Goal: Information Seeking & Learning: Learn about a topic

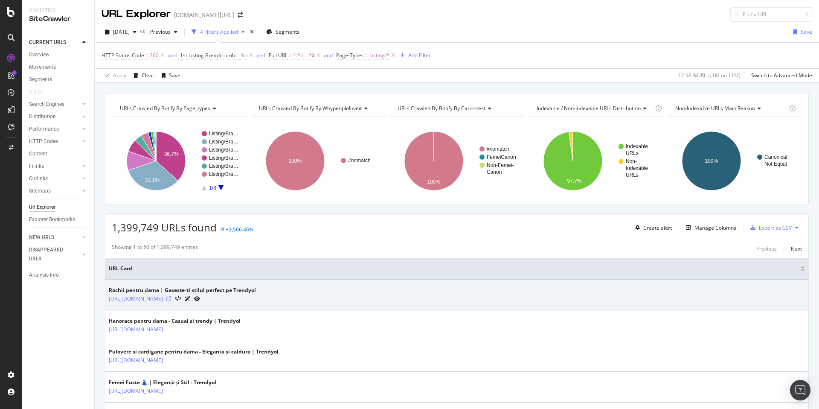
click at [171, 300] on icon at bounding box center [168, 298] width 5 height 5
click at [171, 298] on icon at bounding box center [168, 298] width 5 height 5
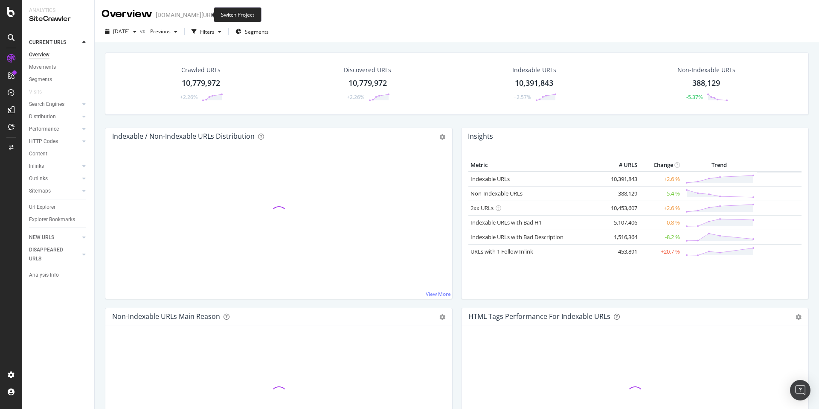
click at [219, 16] on icon "arrow-right-arrow-left" at bounding box center [221, 15] width 5 height 6
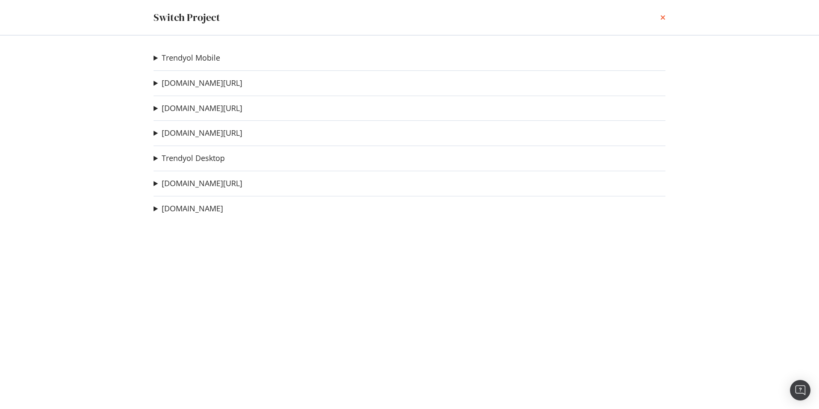
click at [664, 15] on div "Switch Project" at bounding box center [409, 17] width 546 height 35
click at [664, 15] on icon "times" at bounding box center [662, 17] width 5 height 7
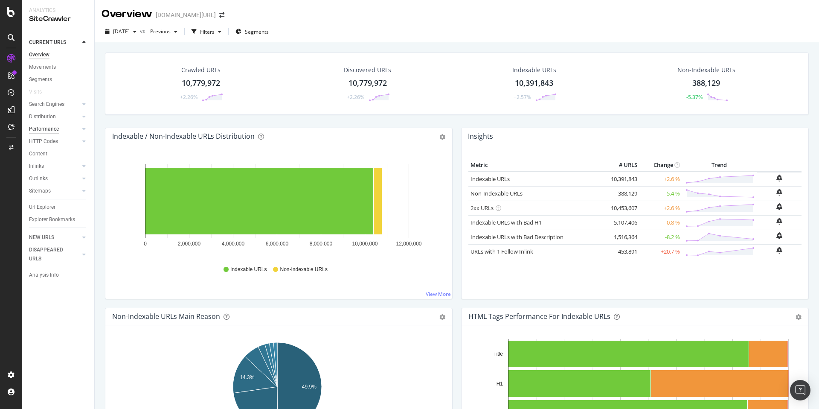
click at [40, 127] on div "Performance" at bounding box center [44, 129] width 30 height 9
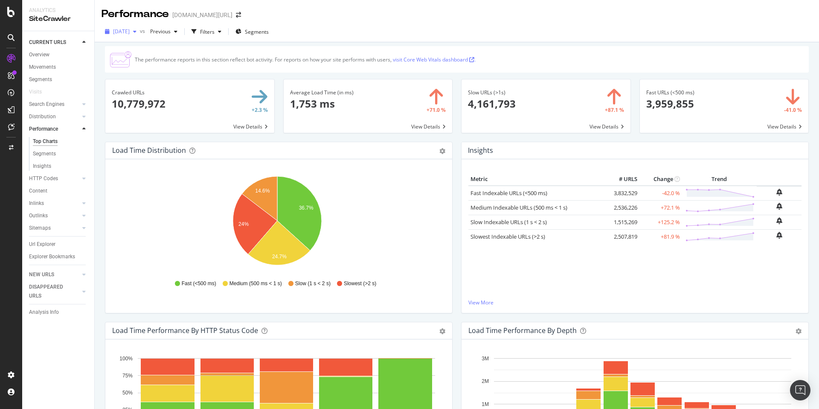
click at [126, 29] on span "[DATE]" at bounding box center [121, 31] width 17 height 7
click at [157, 76] on div "[DATE] 10.5M URLs" at bounding box center [152, 78] width 76 height 8
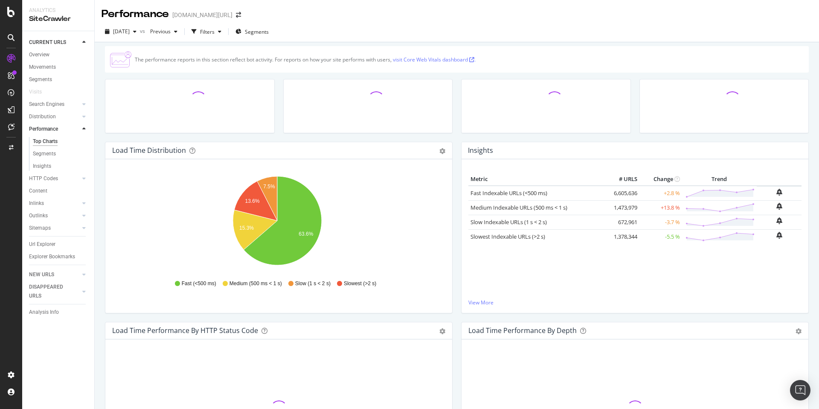
click at [126, 31] on span "[DATE]" at bounding box center [121, 31] width 17 height 7
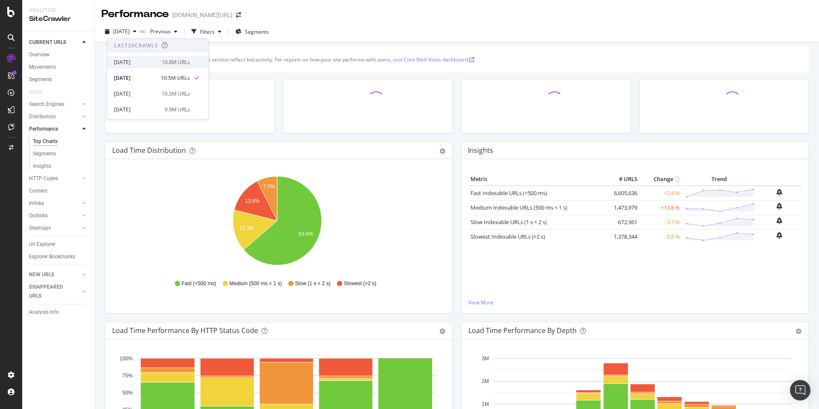
click at [140, 61] on div "[DATE]" at bounding box center [135, 62] width 43 height 8
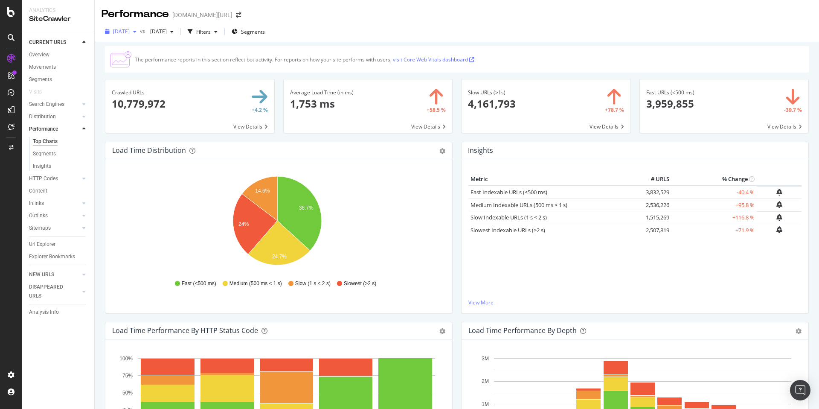
click at [130, 35] on span "[DATE]" at bounding box center [121, 31] width 17 height 7
click at [148, 75] on div "[DATE]" at bounding box center [135, 78] width 43 height 8
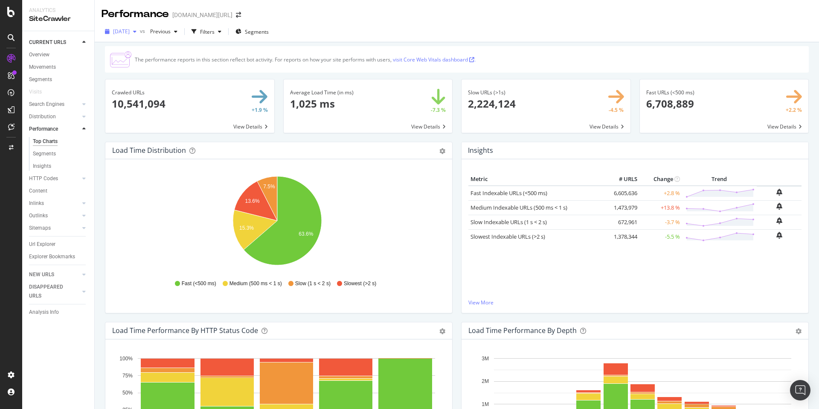
click at [130, 30] on span "[DATE]" at bounding box center [121, 31] width 17 height 7
click at [140, 58] on div "[DATE]" at bounding box center [135, 62] width 43 height 8
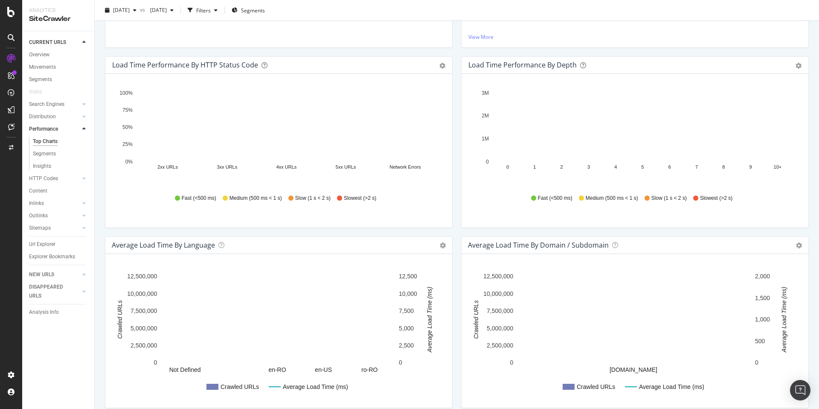
scroll to position [252, 0]
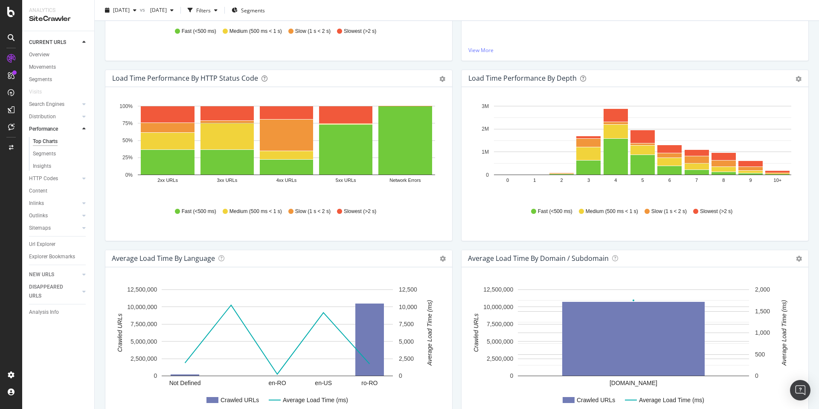
click at [149, 220] on div "Fast (<500 ms) Medium (500 ms < 1 s) Slow (1 s < 2 s) Slowest (>2 s)" at bounding box center [278, 211] width 325 height 19
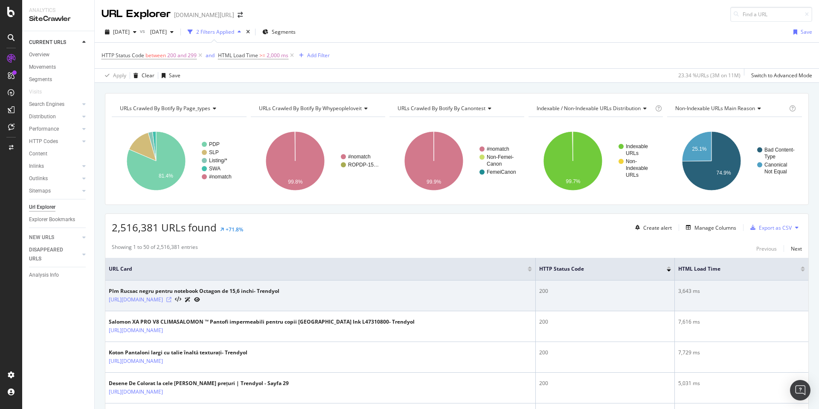
click at [171, 299] on icon at bounding box center [168, 299] width 5 height 5
click at [181, 300] on icon at bounding box center [178, 299] width 6 height 6
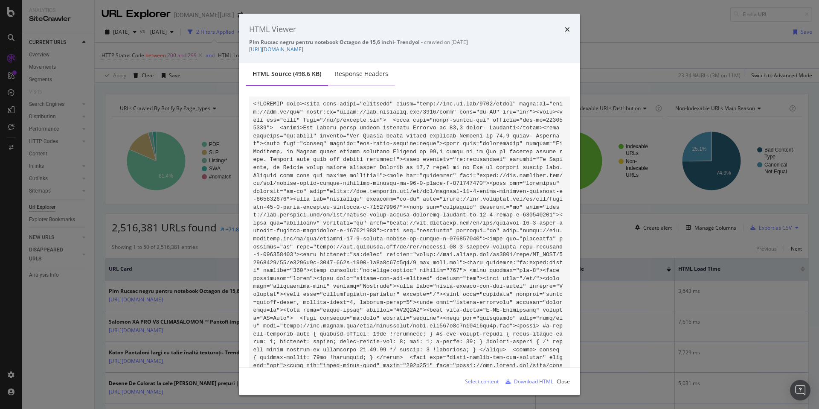
click at [362, 79] on div "Response Headers" at bounding box center [361, 74] width 67 height 23
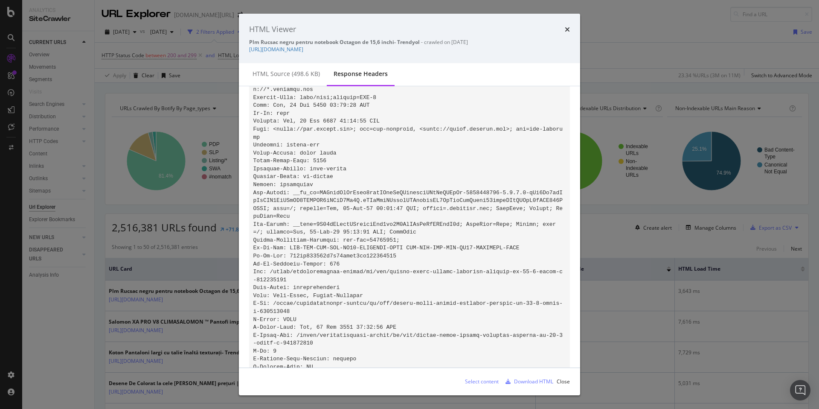
scroll to position [373, 0]
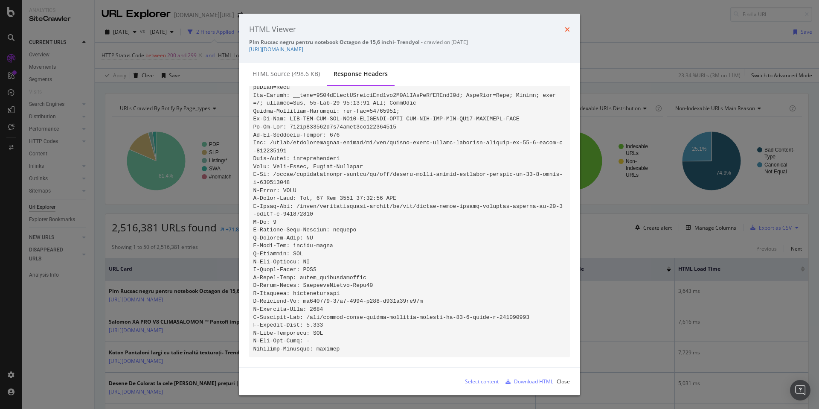
click at [569, 30] on icon "times" at bounding box center [567, 29] width 5 height 7
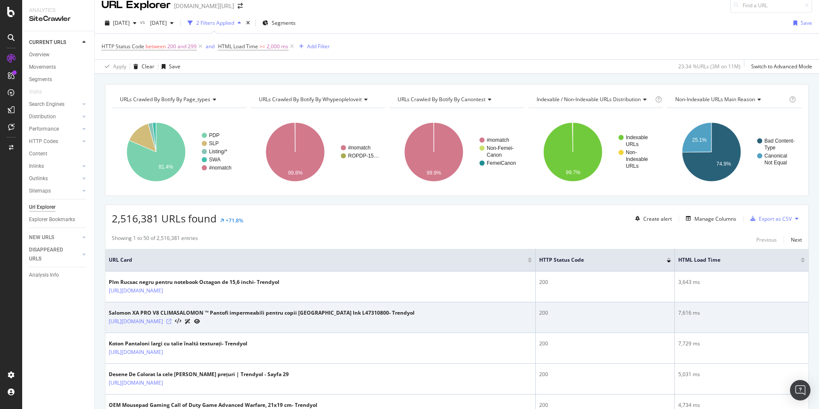
scroll to position [36, 0]
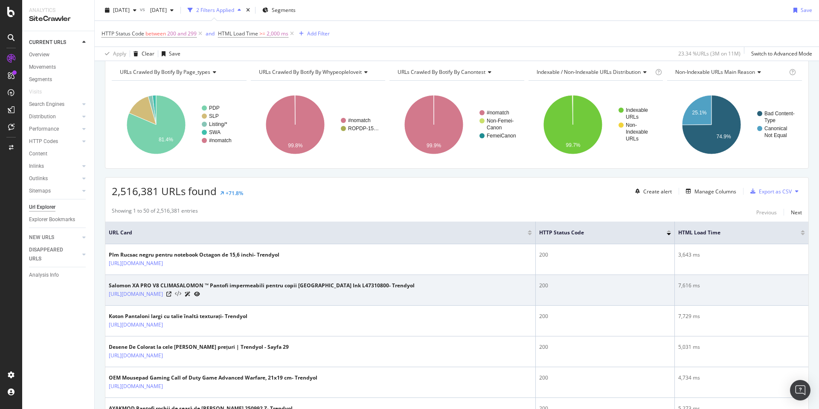
click at [181, 293] on icon at bounding box center [178, 294] width 6 height 6
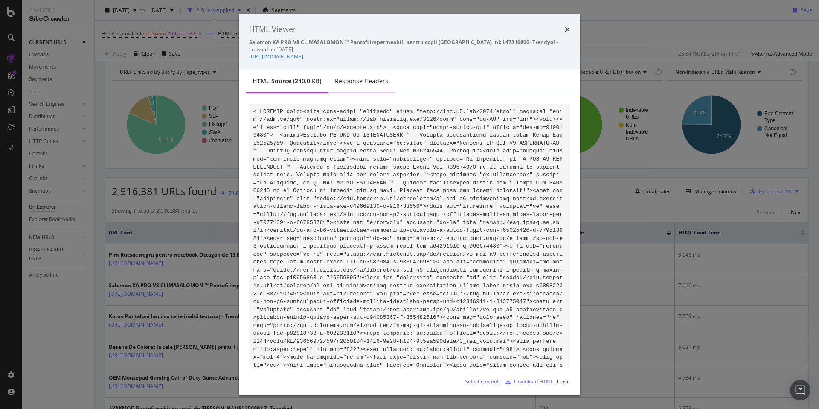
click at [368, 76] on div "Response Headers" at bounding box center [361, 81] width 67 height 23
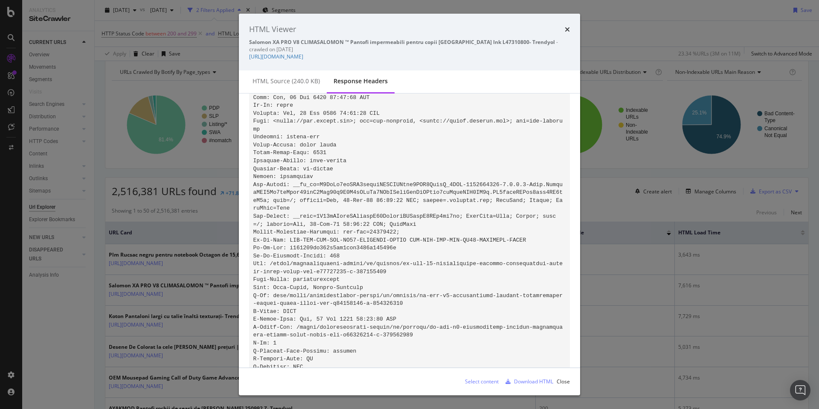
scroll to position [328, 0]
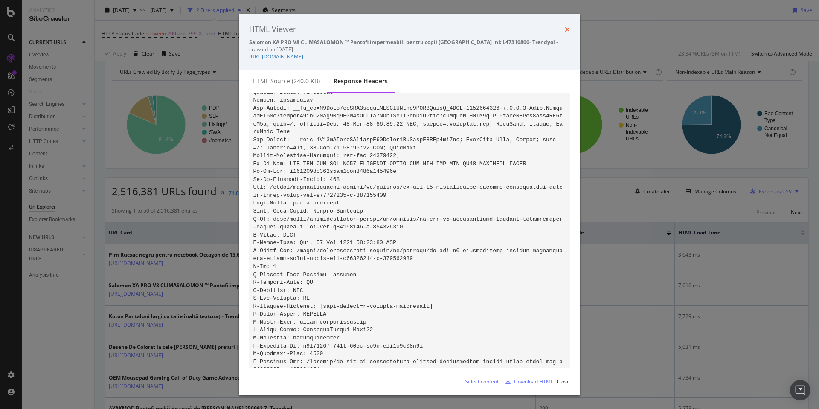
click at [566, 29] on icon "times" at bounding box center [567, 29] width 5 height 7
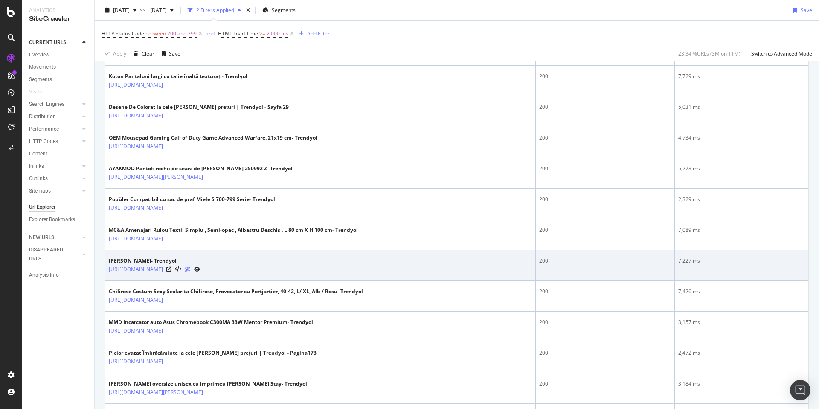
scroll to position [277, 0]
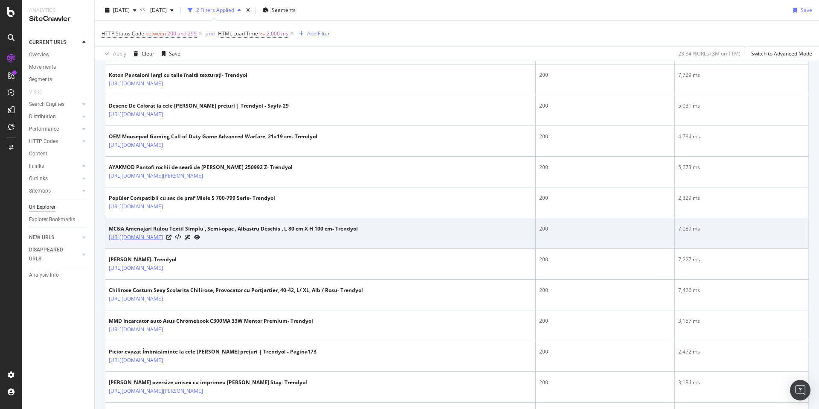
click at [163, 237] on link "[URL][DOMAIN_NAME]" at bounding box center [136, 237] width 54 height 9
click at [181, 238] on icon at bounding box center [178, 237] width 6 height 6
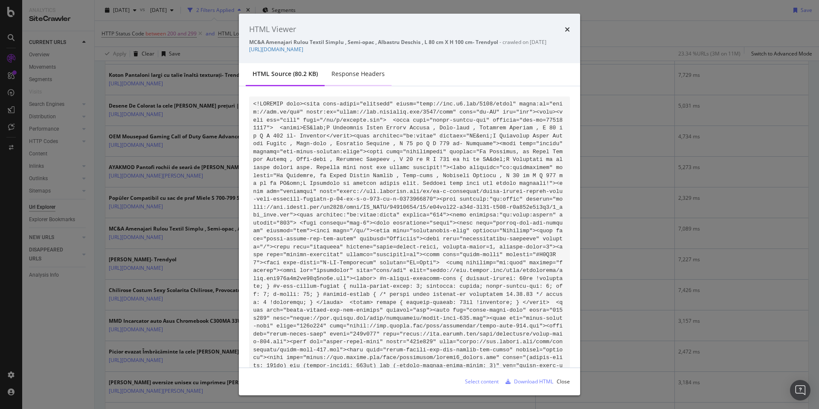
click at [366, 77] on div "Response Headers" at bounding box center [357, 74] width 53 height 9
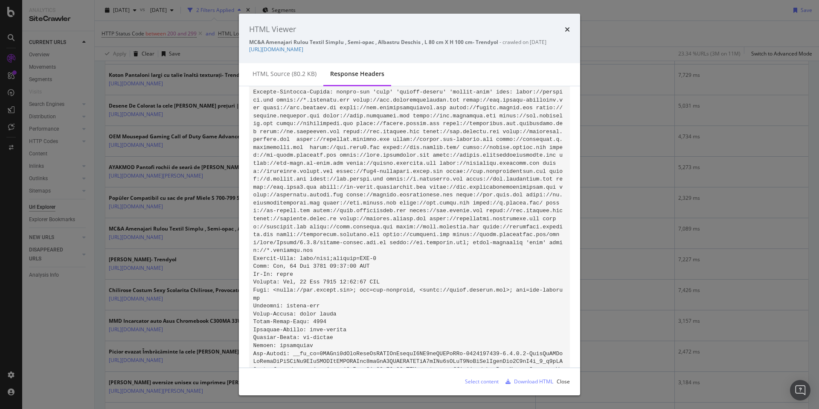
scroll to position [373, 0]
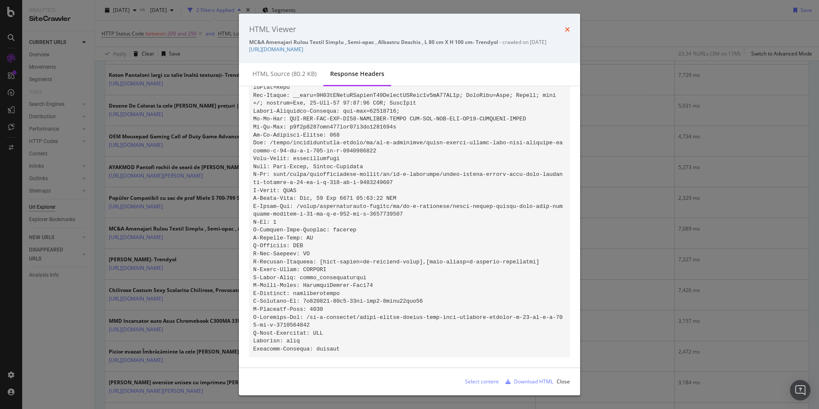
click at [568, 32] on icon "times" at bounding box center [567, 29] width 5 height 7
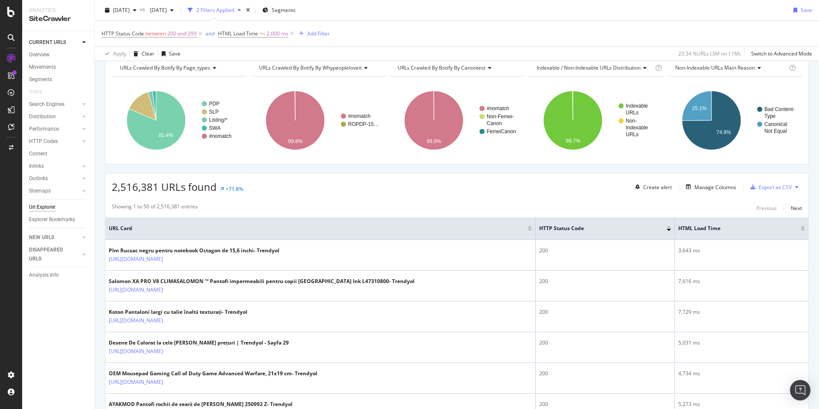
scroll to position [0, 0]
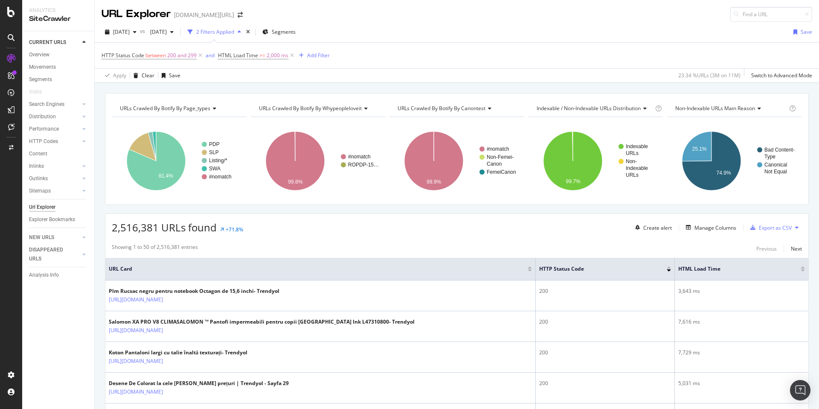
click at [464, 108] on span "URLs Crawled By Botify By canontest" at bounding box center [441, 107] width 88 height 7
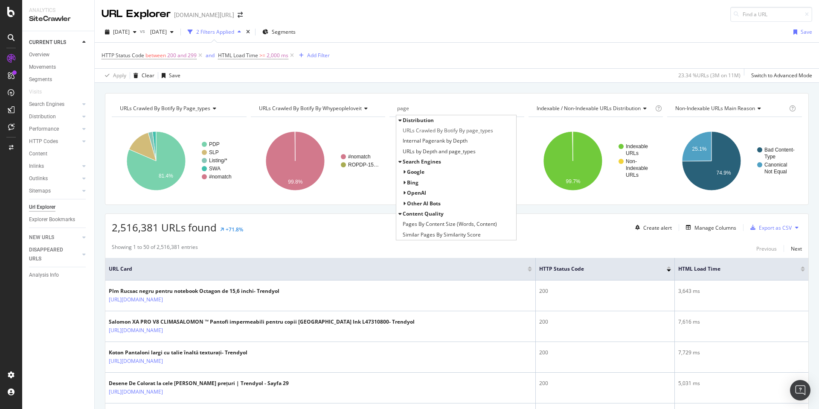
type input "page"
click at [406, 83] on div "URLs Crawled By Botify By page_types Chart (by Value) Table Expand Export as CS…" at bounding box center [457, 93] width 724 height 20
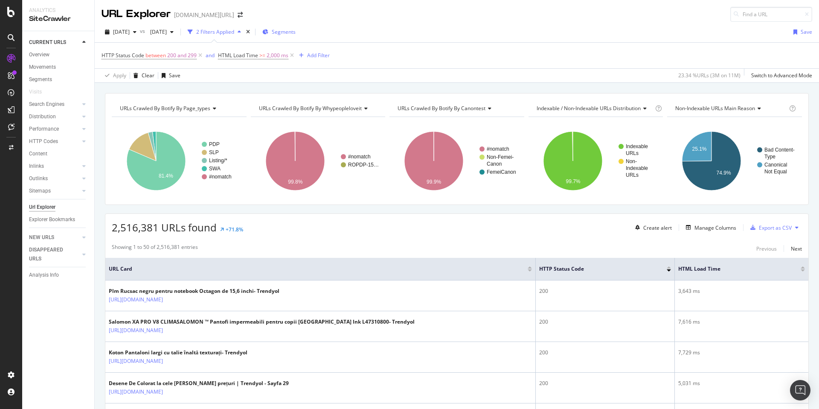
click at [268, 32] on icon "button" at bounding box center [265, 31] width 6 height 5
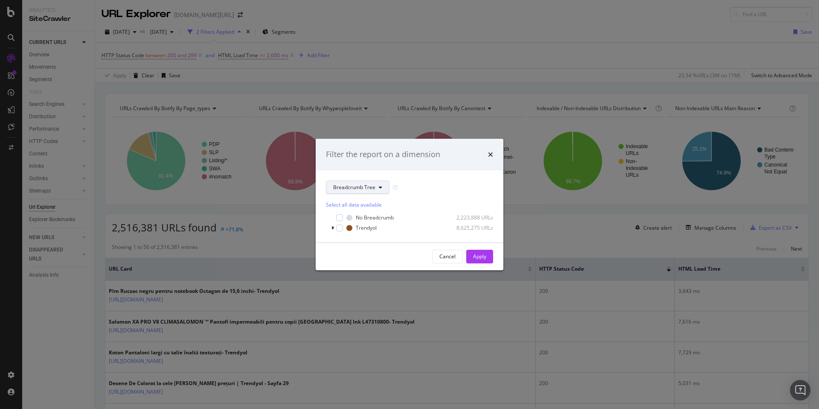
click at [354, 182] on button "Breadcrumb Tree" at bounding box center [358, 187] width 64 height 14
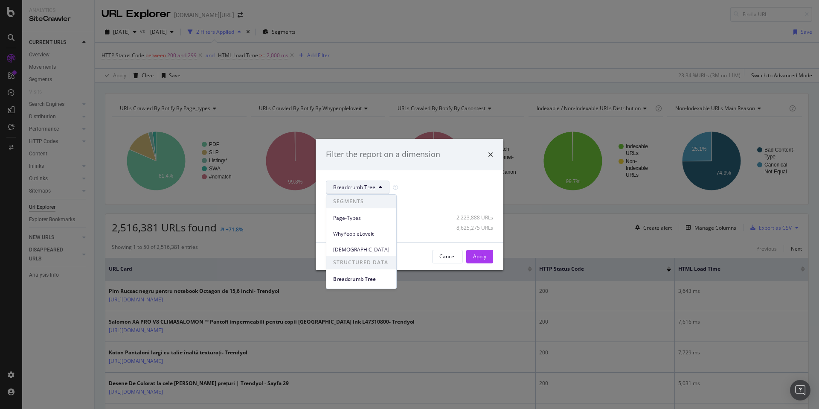
click at [495, 154] on div "Filter the report on a dimension" at bounding box center [410, 155] width 188 height 32
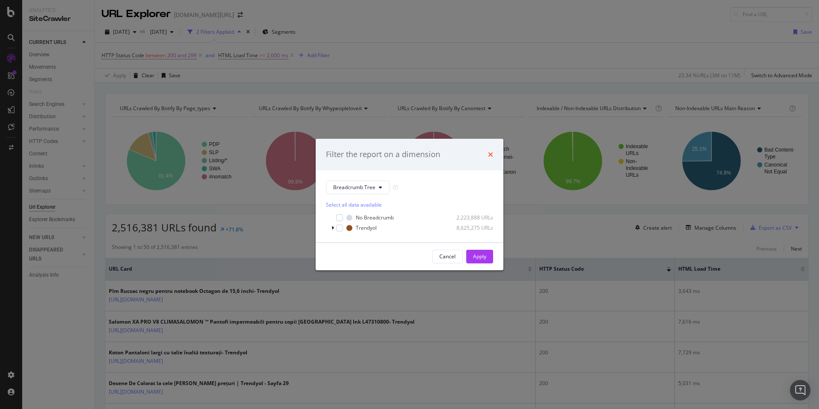
click at [492, 155] on icon "times" at bounding box center [490, 154] width 5 height 7
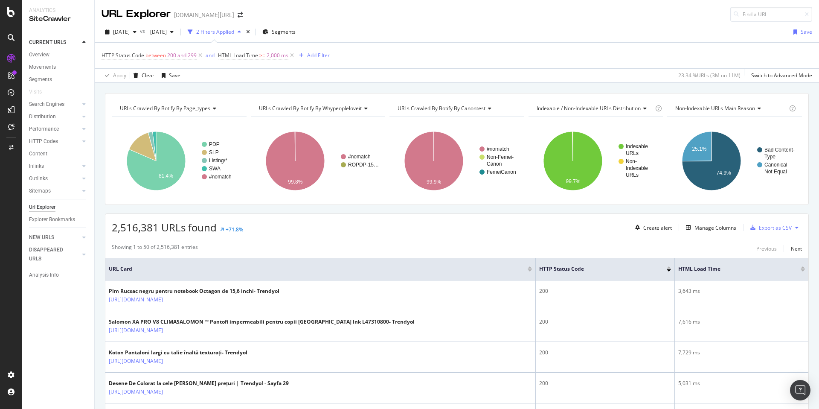
click at [448, 117] on div "#nomatch Non-Femei- Canon FemeiCanon 99.9% CanonTest Crawled URLs #nomatch 2,51…" at bounding box center [456, 157] width 135 height 81
click at [446, 112] on div "URLs Crawled By Botify By canontest" at bounding box center [456, 108] width 121 height 14
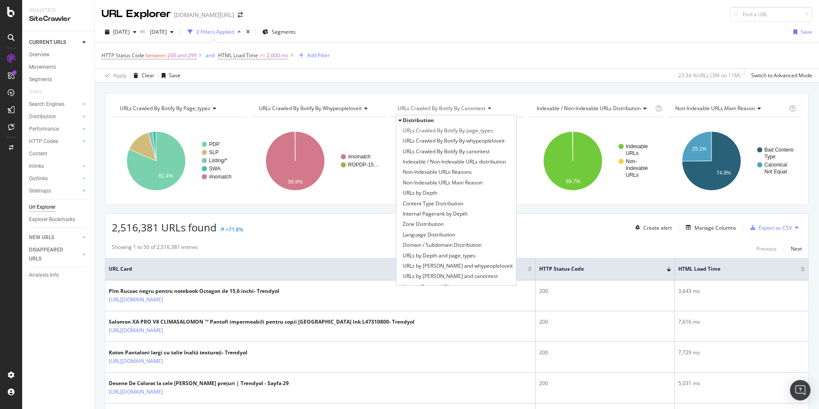
click at [444, 107] on span "URLs Crawled By Botify By canontest" at bounding box center [441, 107] width 88 height 7
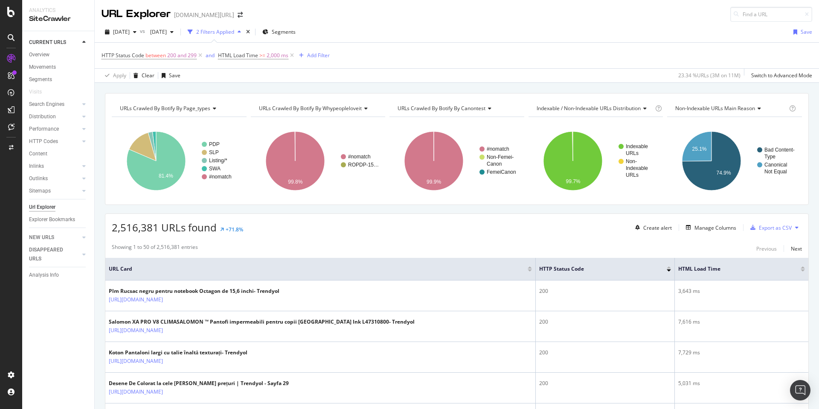
drag, startPoint x: 276, startPoint y: 89, endPoint x: 236, endPoint y: 100, distance: 41.7
click at [276, 89] on div "URLs Crawled By Botify By page_types Chart (by Value) Table Expand Export as CS…" at bounding box center [457, 93] width 724 height 20
click at [148, 143] on icon "A chart." at bounding box center [142, 147] width 27 height 28
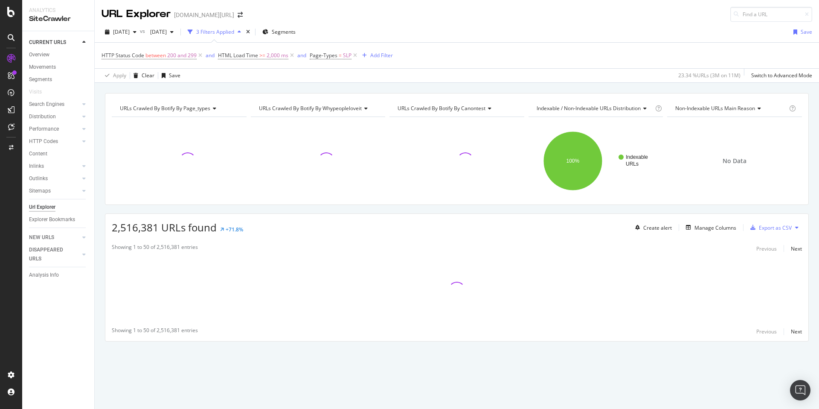
click at [264, 214] on div "2,516,381 URLs found +71.8% Create alert Manage Columns Export as CSV" at bounding box center [456, 224] width 703 height 21
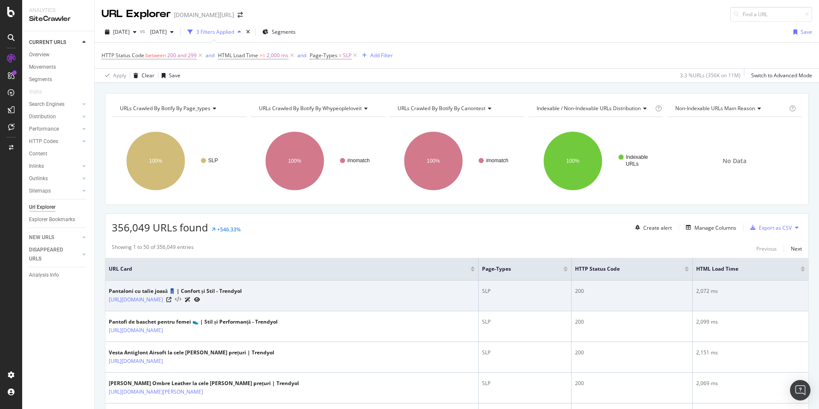
click at [181, 300] on icon at bounding box center [178, 299] width 6 height 6
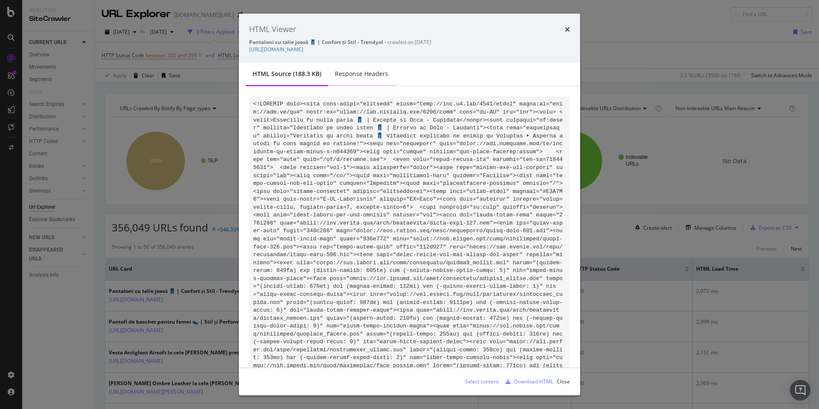
click at [380, 79] on div "Response Headers" at bounding box center [361, 74] width 67 height 23
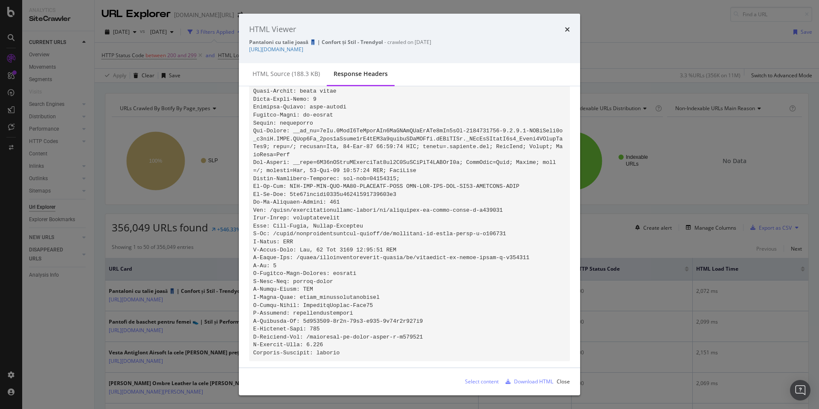
scroll to position [136, 0]
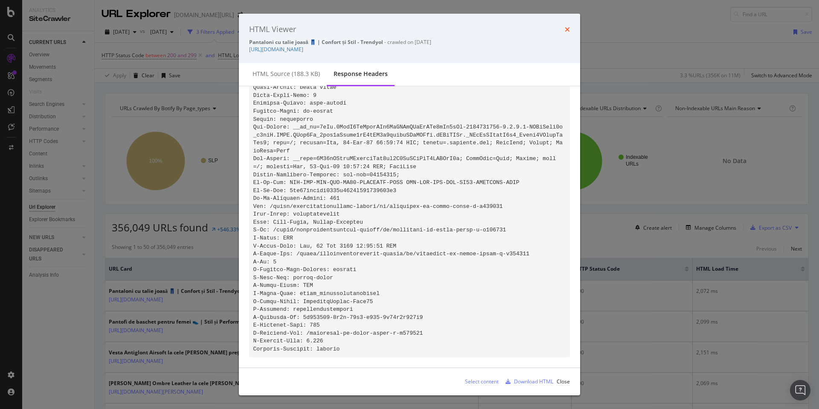
click at [565, 32] on icon "times" at bounding box center [567, 29] width 5 height 7
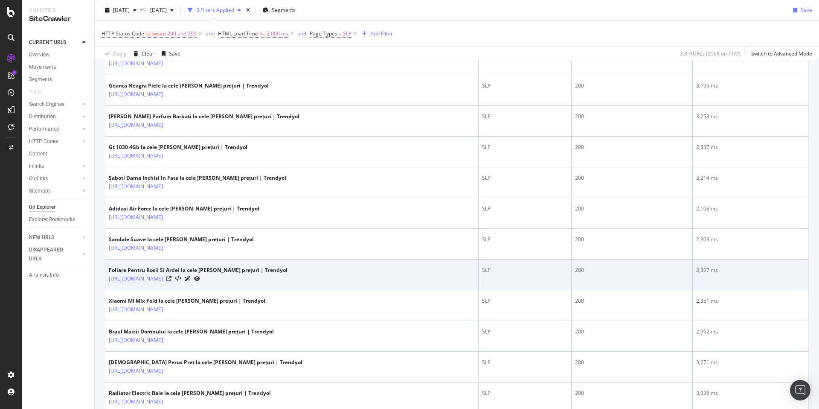
scroll to position [0, 0]
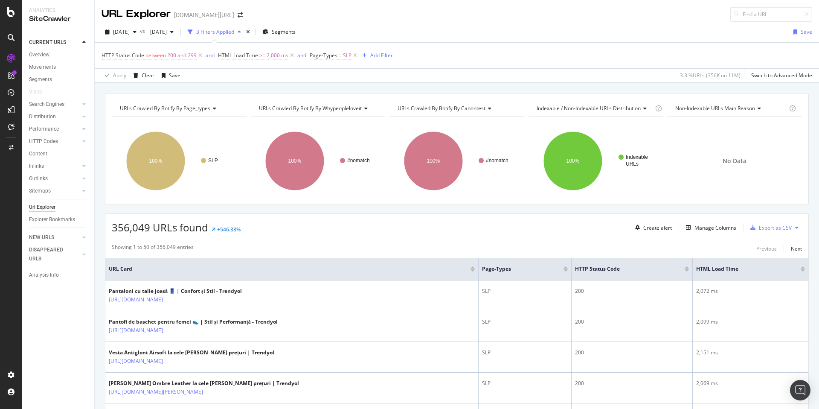
click at [306, 109] on span "URLs Crawled By Botify By whypeopleloveit" at bounding box center [310, 107] width 103 height 7
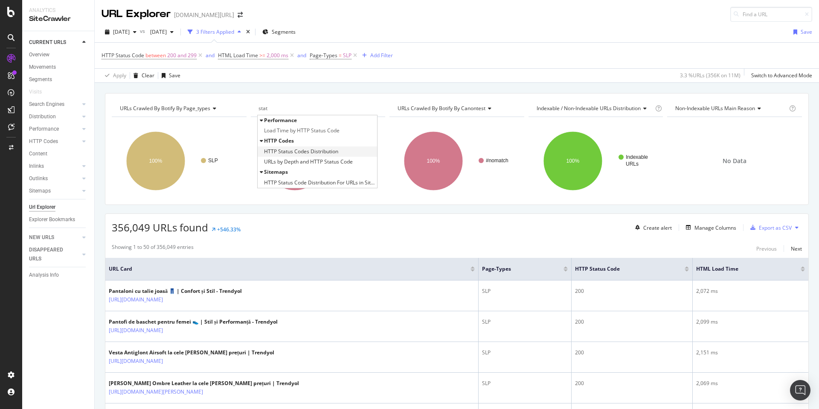
type input "stat"
click at [300, 148] on span "HTTP Status Codes Distribution" at bounding box center [301, 151] width 74 height 9
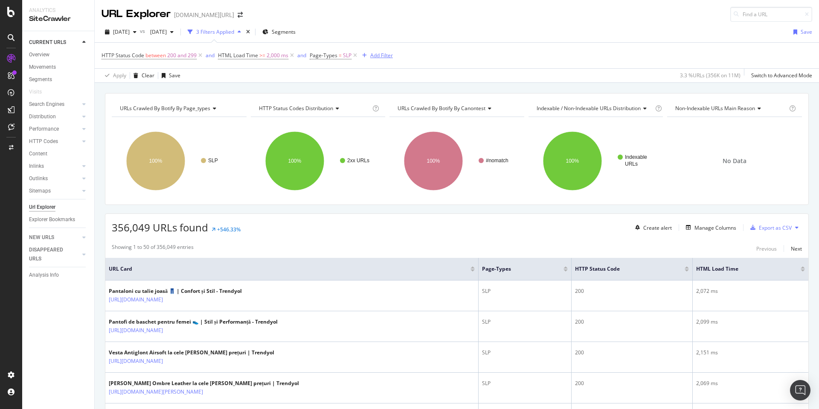
click at [378, 56] on div "Add Filter" at bounding box center [381, 55] width 23 height 7
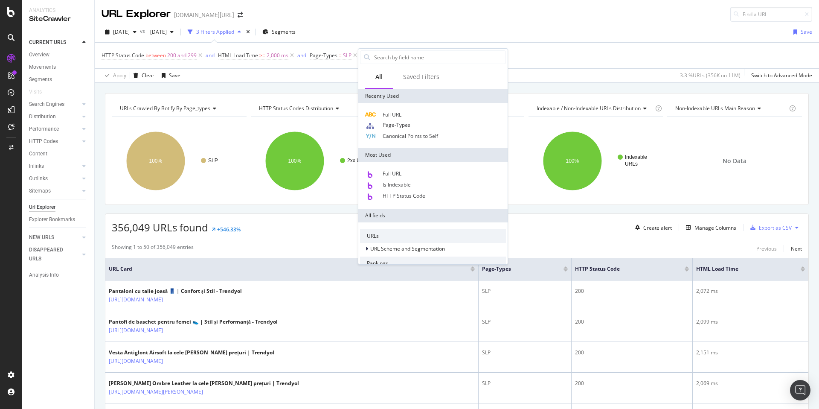
click at [332, 82] on div "Apply Clear Save 3.3 % URLs ( 356K on 11M ) Switch to Advanced Mode" at bounding box center [457, 75] width 724 height 14
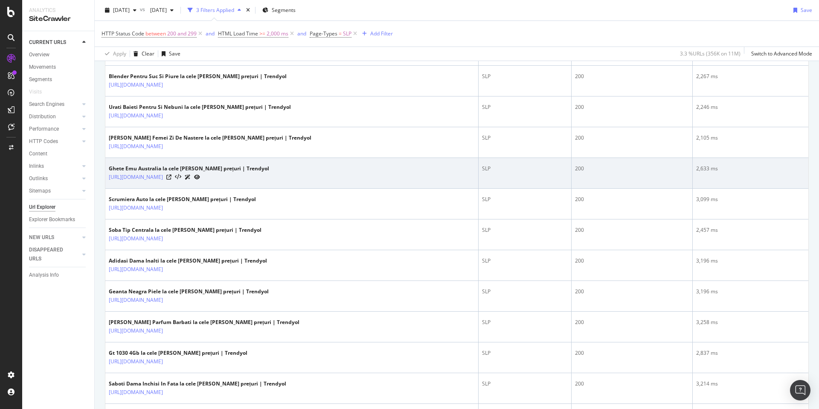
scroll to position [316, 0]
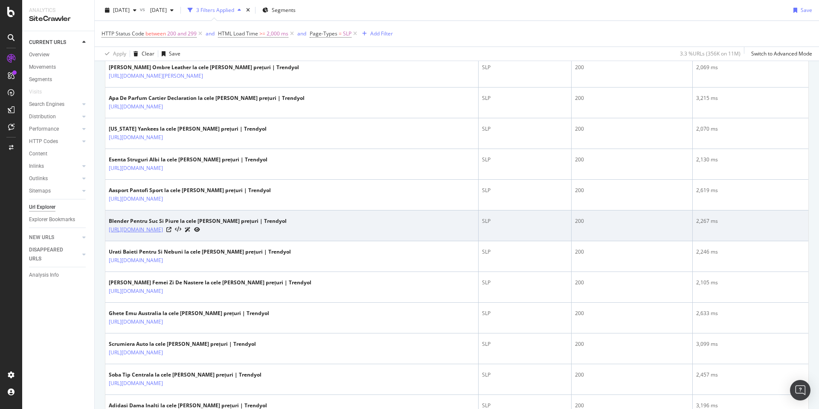
click at [163, 232] on link "[URL][DOMAIN_NAME]" at bounding box center [136, 229] width 54 height 9
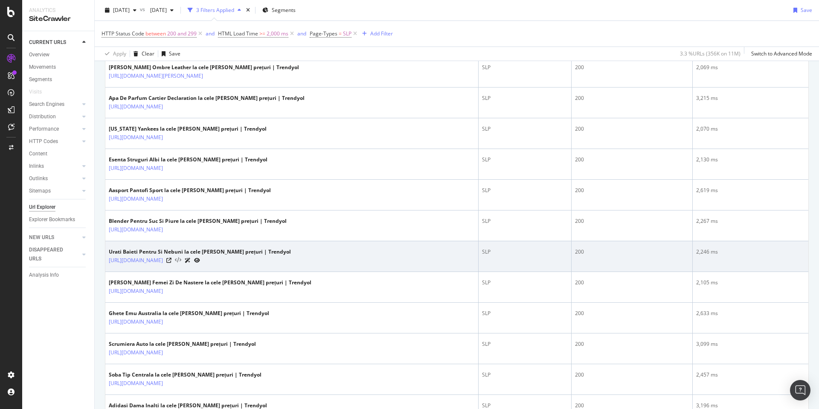
click at [181, 260] on icon at bounding box center [178, 260] width 6 height 6
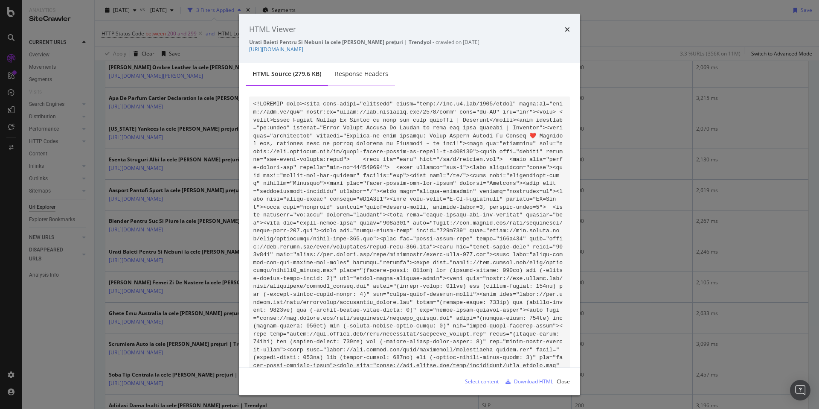
click at [369, 66] on div "Response Headers" at bounding box center [361, 74] width 67 height 23
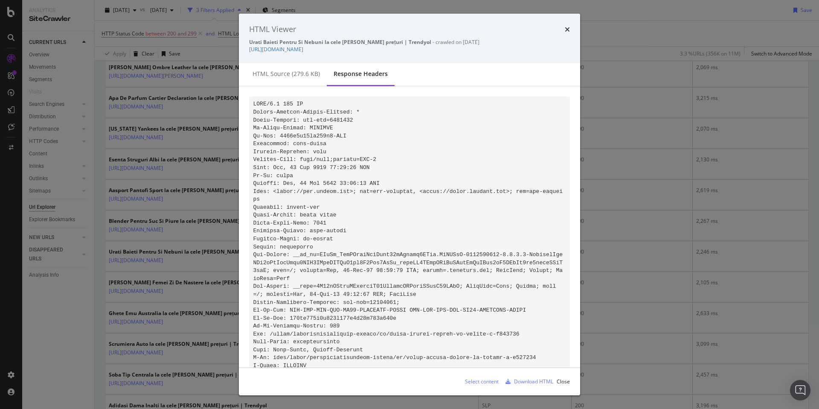
scroll to position [136, 0]
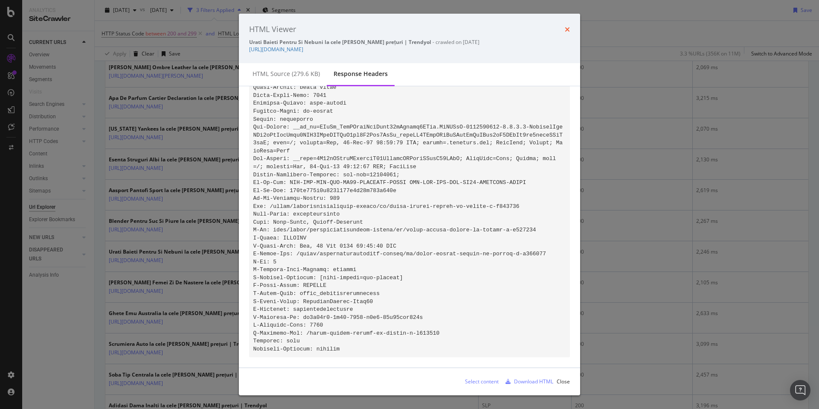
click at [567, 30] on icon "times" at bounding box center [567, 29] width 5 height 7
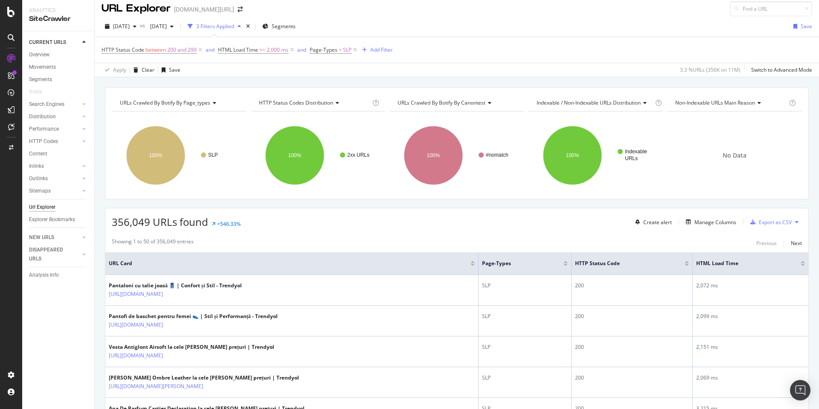
scroll to position [5, 0]
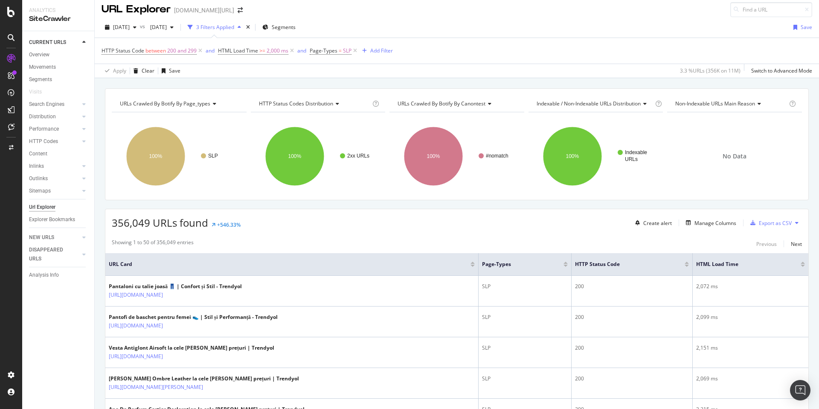
click at [271, 77] on div "Apply Clear Save 3.3 % URLs ( 356K on 11M ) Switch to Advanced Mode" at bounding box center [457, 71] width 724 height 14
click at [388, 50] on div "Add Filter" at bounding box center [381, 50] width 23 height 7
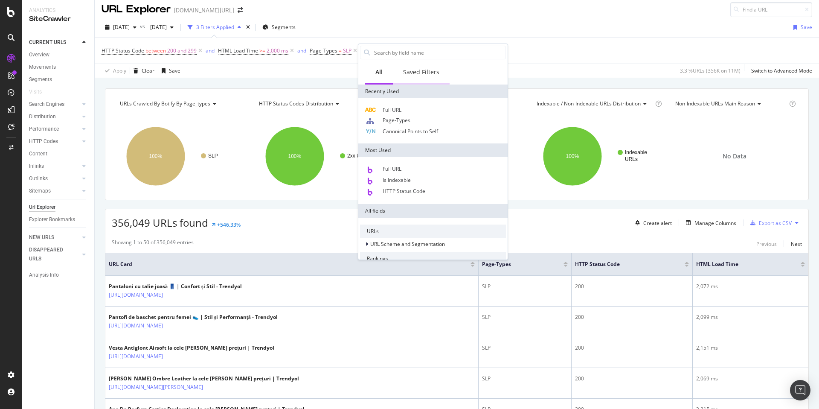
click at [419, 72] on div "Saved Filters" at bounding box center [421, 72] width 36 height 9
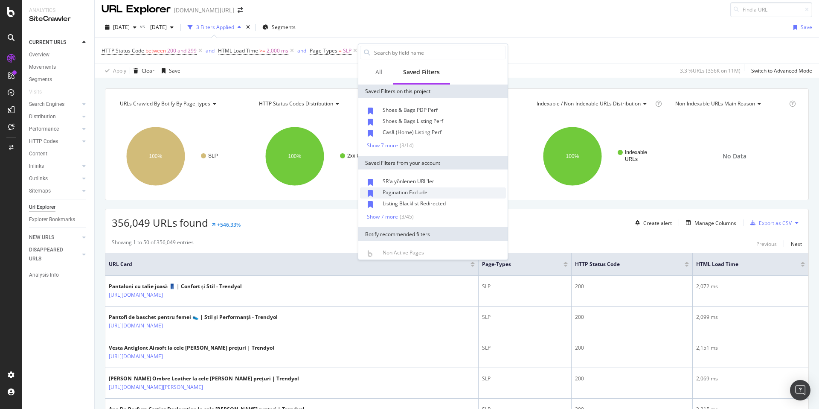
click at [430, 191] on div "Pagination Exclude" at bounding box center [433, 192] width 146 height 11
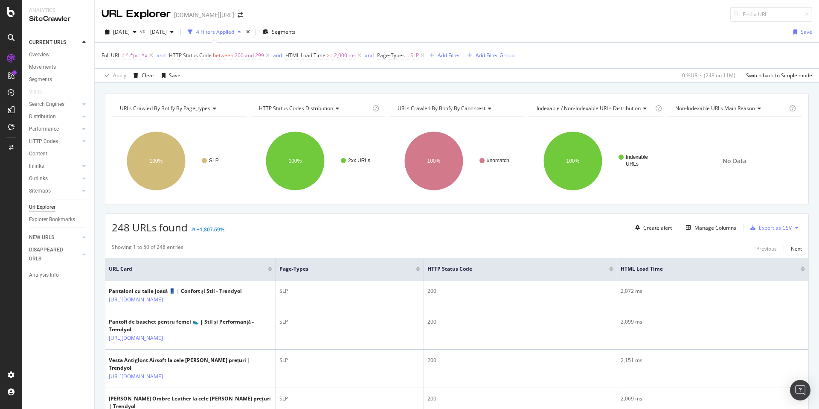
click at [134, 54] on span "^.*pi=.*$" at bounding box center [137, 55] width 22 height 12
click at [130, 74] on span "Doesn't contain" at bounding box center [127, 75] width 37 height 7
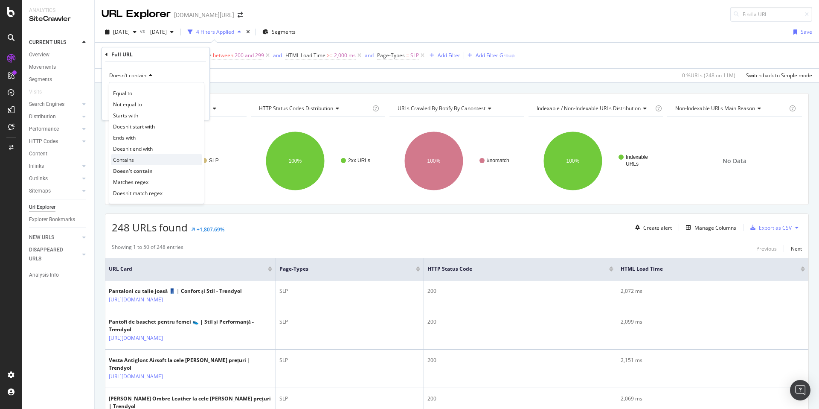
click at [147, 156] on div "Contains" at bounding box center [156, 159] width 91 height 11
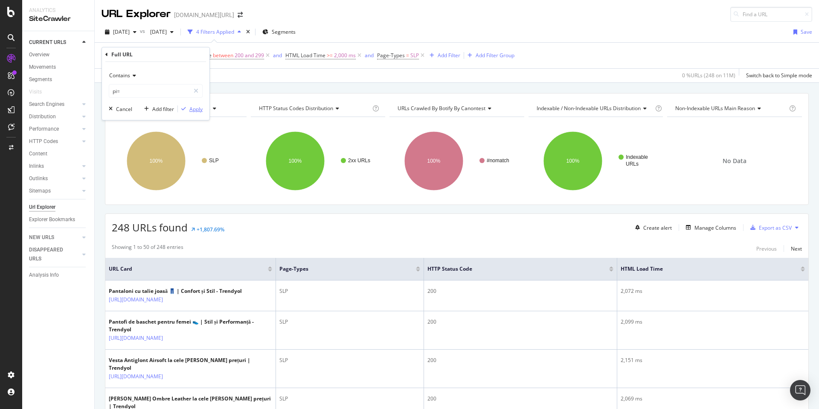
click at [194, 113] on button "Apply" at bounding box center [190, 108] width 25 height 9
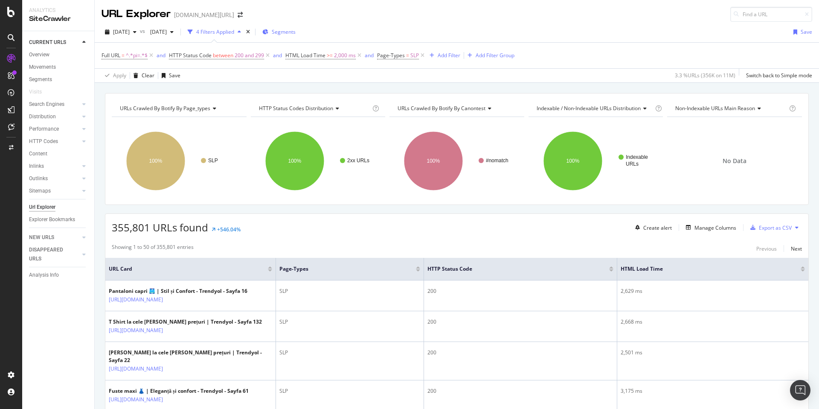
click at [296, 34] on span "Segments" at bounding box center [284, 31] width 24 height 7
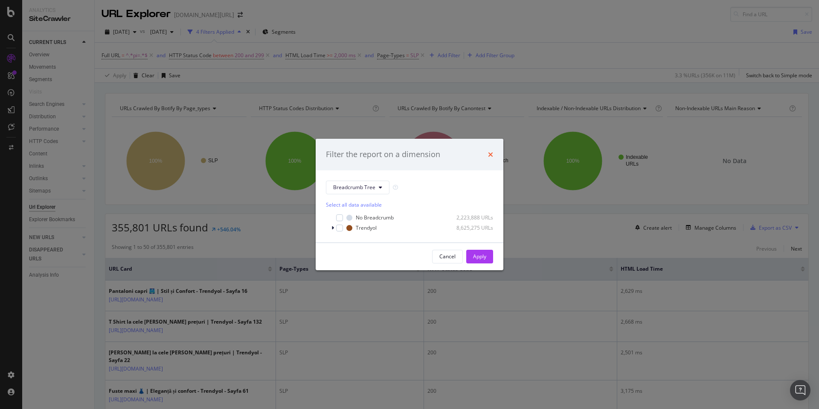
click at [489, 153] on icon "times" at bounding box center [490, 154] width 5 height 7
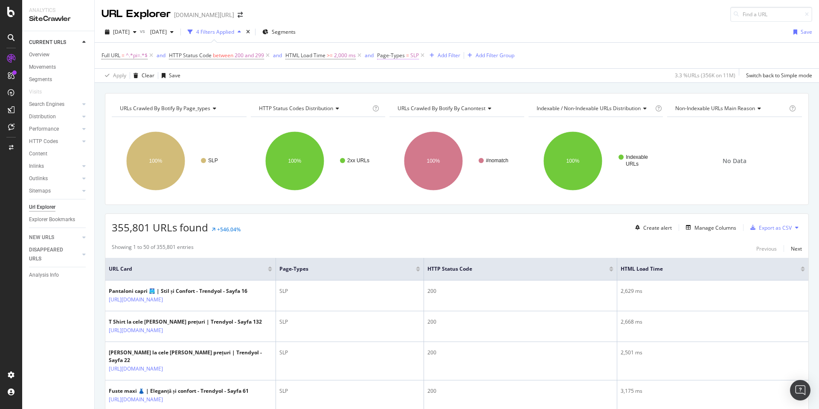
click at [404, 56] on span "Page-Types = SLP" at bounding box center [398, 56] width 42 height 8
click at [382, 55] on icon at bounding box center [382, 54] width 3 height 5
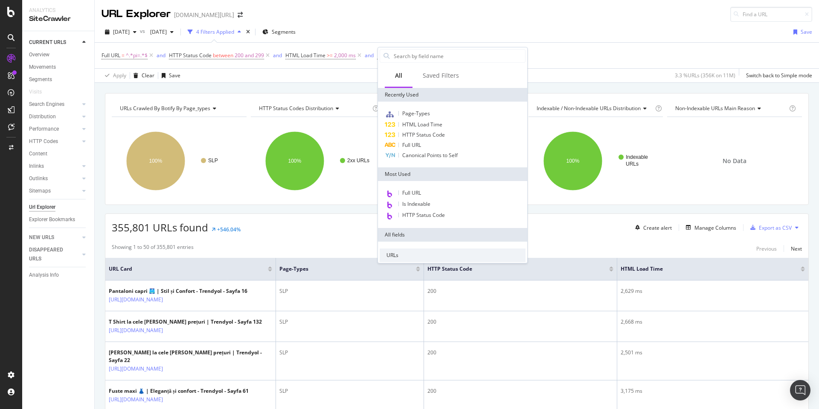
click at [341, 75] on div "Apply Clear Save 3.3 % URLs ( 356K on 11M ) Switch back to Simple mode" at bounding box center [457, 75] width 724 height 14
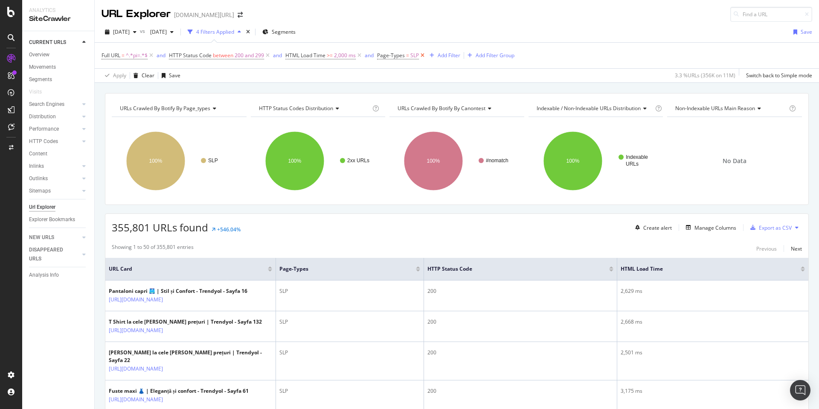
click at [421, 55] on icon at bounding box center [422, 55] width 7 height 9
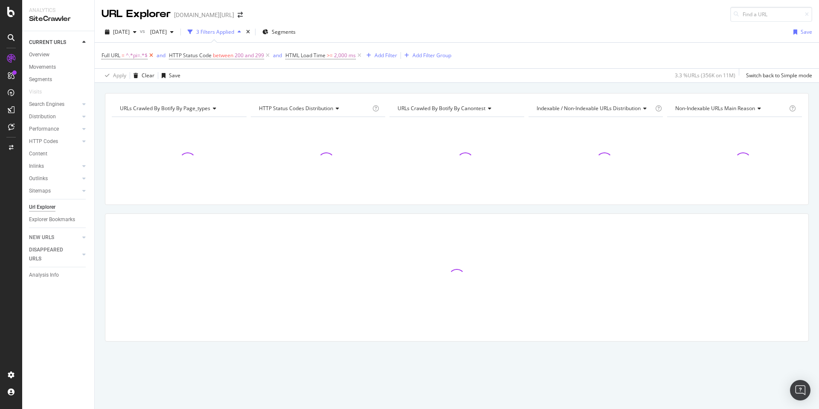
click at [151, 56] on icon at bounding box center [151, 55] width 7 height 9
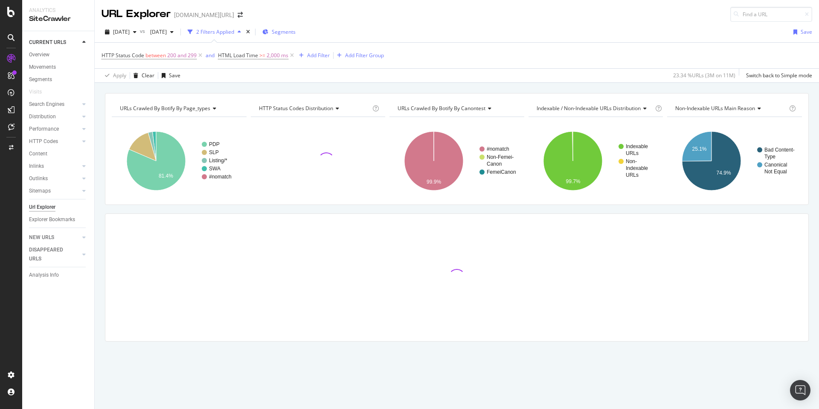
click at [296, 33] on span "Segments" at bounding box center [284, 31] width 24 height 7
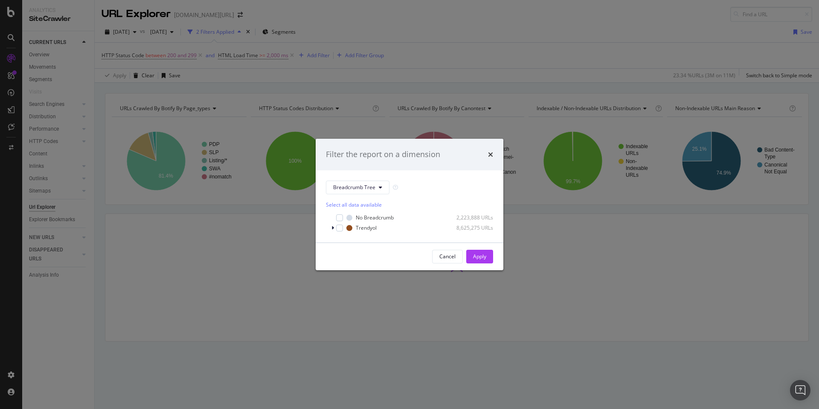
click at [400, 93] on div "Filter the report on a dimension Breadcrumb Tree Select all data available No B…" at bounding box center [409, 204] width 819 height 409
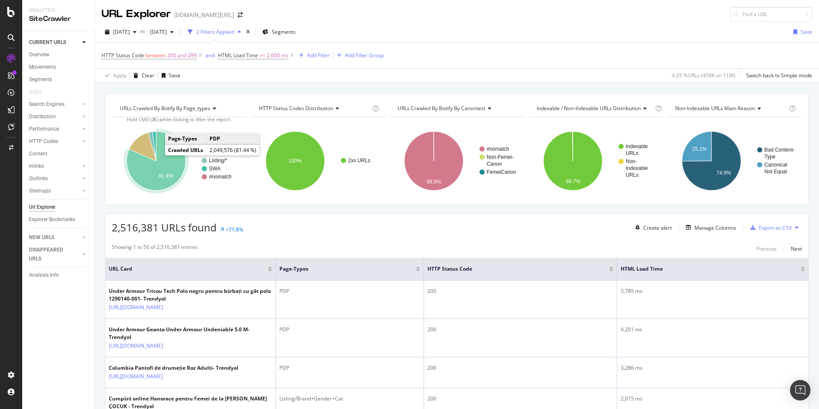
click at [171, 159] on icon "A chart." at bounding box center [156, 160] width 59 height 59
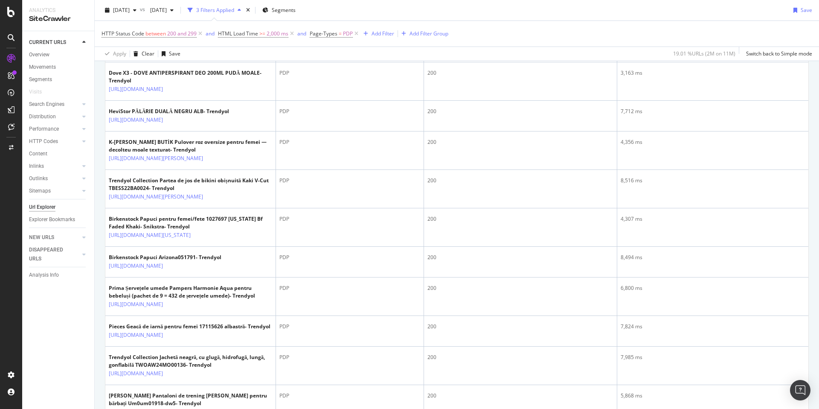
scroll to position [2308, 0]
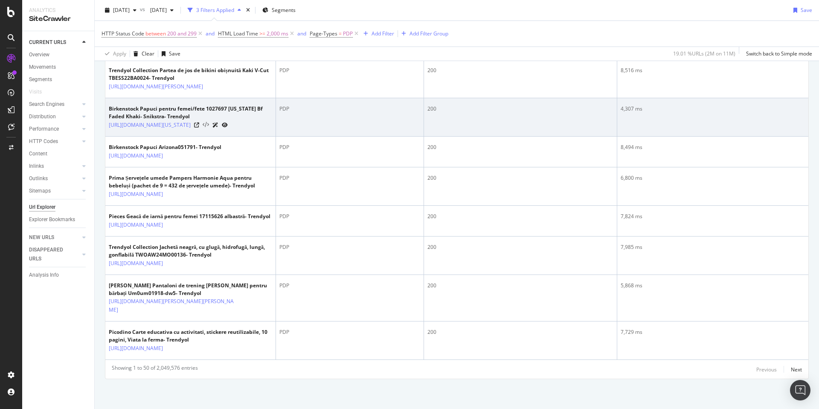
click at [209, 128] on icon at bounding box center [206, 125] width 6 height 6
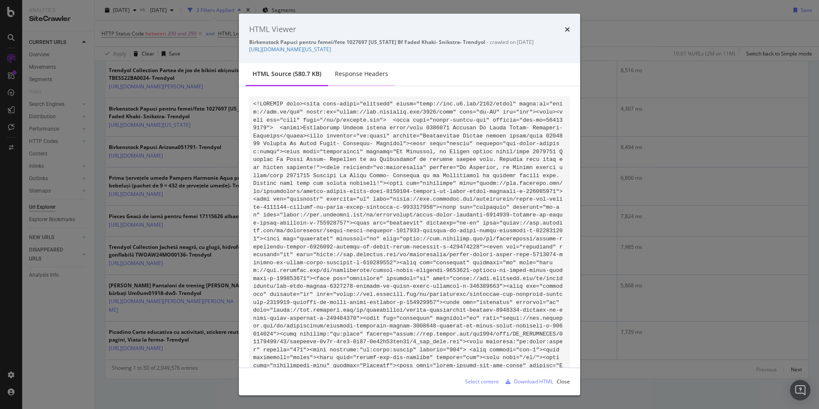
click at [376, 72] on div "Response Headers" at bounding box center [361, 74] width 53 height 9
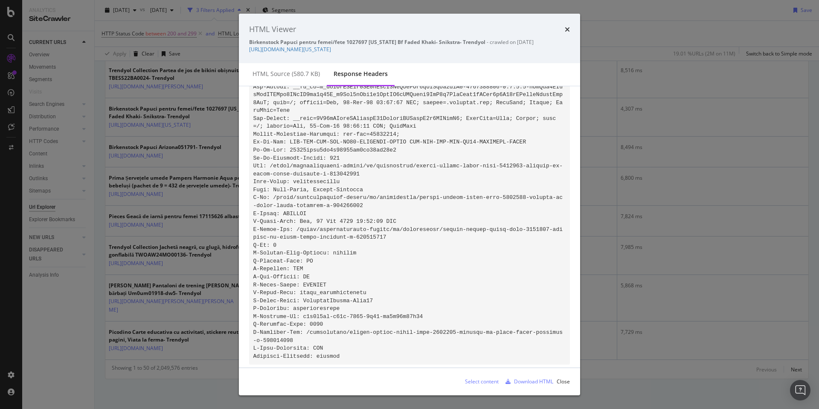
scroll to position [357, 0]
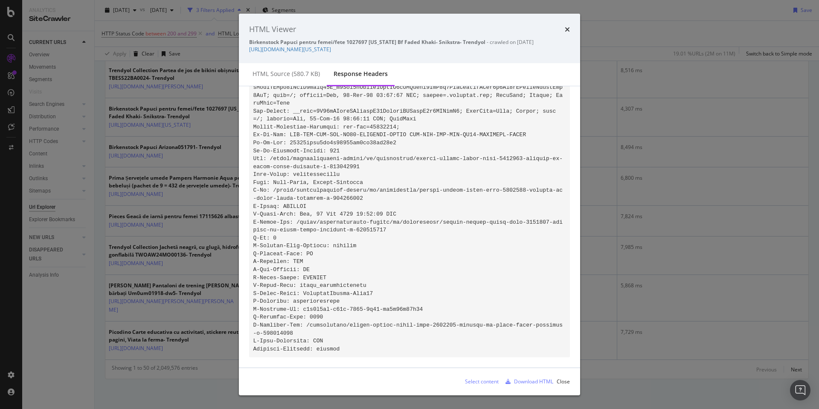
click at [218, 235] on div "HTML Viewer Birkenstock Papuci pentru femei/fete 1027697 [US_STATE] Bf Faded Kh…" at bounding box center [409, 204] width 819 height 409
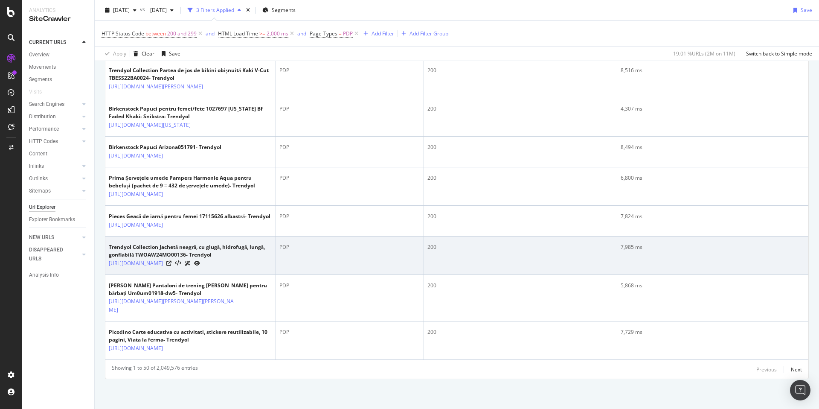
scroll to position [2490, 0]
click at [181, 260] on icon at bounding box center [178, 263] width 6 height 6
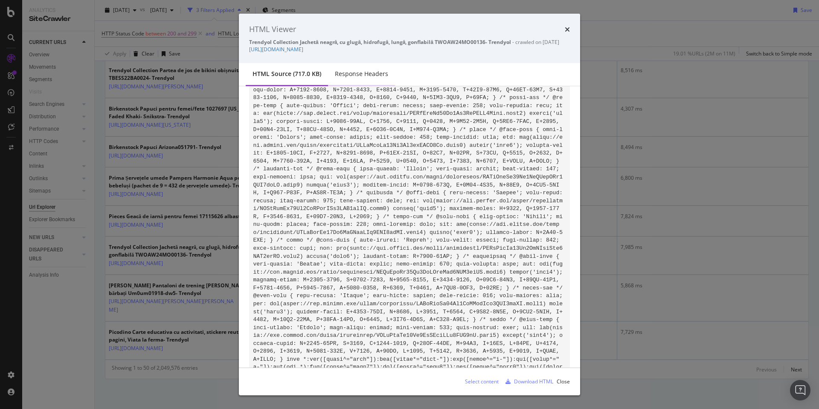
click at [370, 78] on div "Response Headers" at bounding box center [361, 74] width 53 height 9
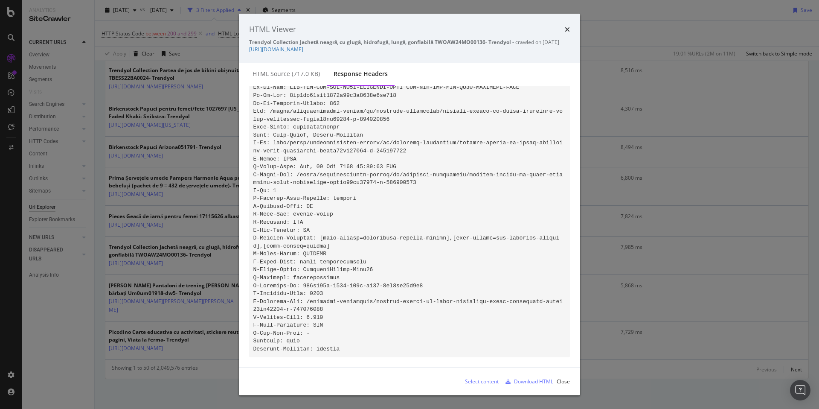
click at [214, 226] on div "HTML Viewer Trendyol Collection Jachetă neagră, cu glugă, hidrofugă, lungă, gon…" at bounding box center [409, 204] width 819 height 409
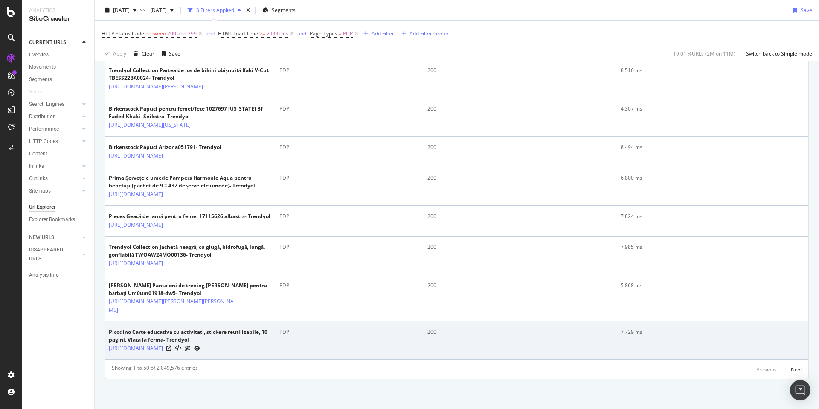
click at [200, 343] on div at bounding box center [183, 347] width 34 height 9
click at [181, 345] on icon at bounding box center [178, 348] width 6 height 6
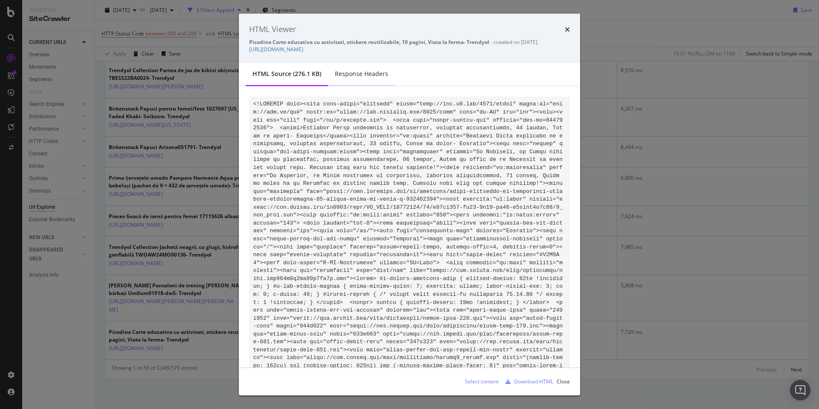
click at [368, 76] on div "Response Headers" at bounding box center [361, 74] width 53 height 9
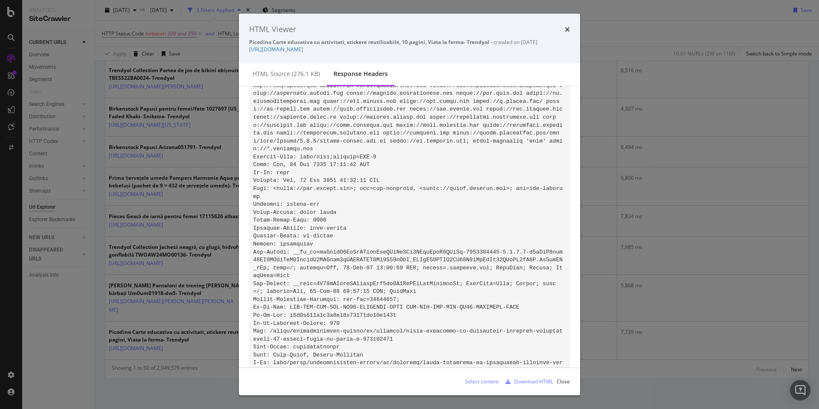
scroll to position [397, 0]
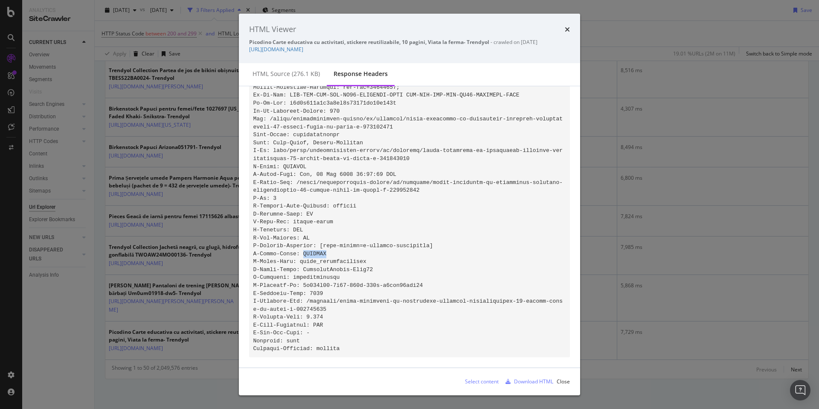
drag, startPoint x: 325, startPoint y: 245, endPoint x: 304, endPoint y: 245, distance: 21.7
click at [304, 245] on pre "modal" at bounding box center [409, 31] width 321 height 649
click at [298, 231] on div at bounding box center [298, 231] width 0 height 0
click at [312, 163] on code "modal" at bounding box center [409, 32] width 313 height 640
click at [568, 29] on icon "times" at bounding box center [567, 29] width 5 height 7
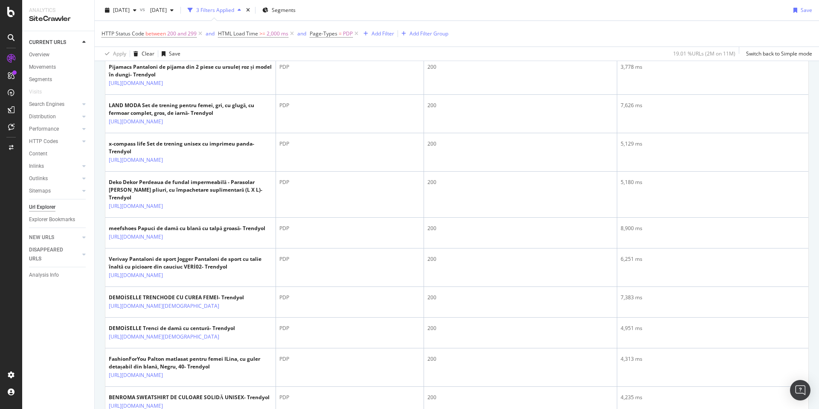
scroll to position [1105, 0]
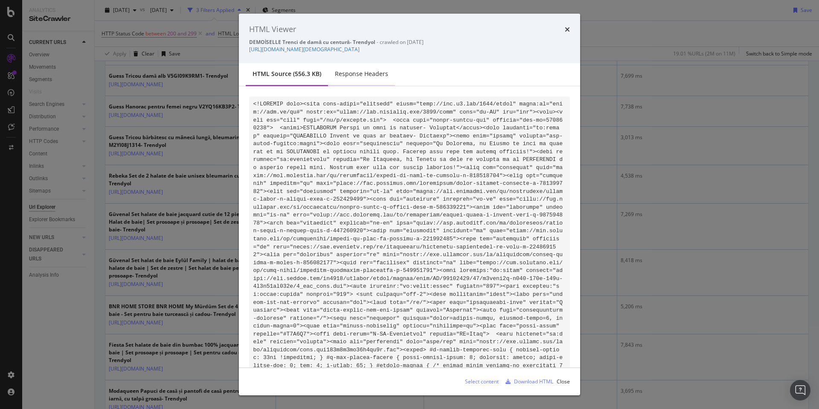
click at [358, 71] on div "Response Headers" at bounding box center [361, 74] width 53 height 9
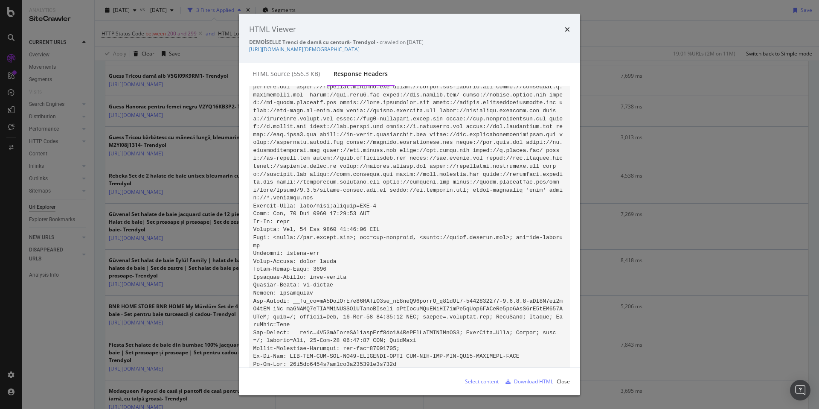
scroll to position [357, 0]
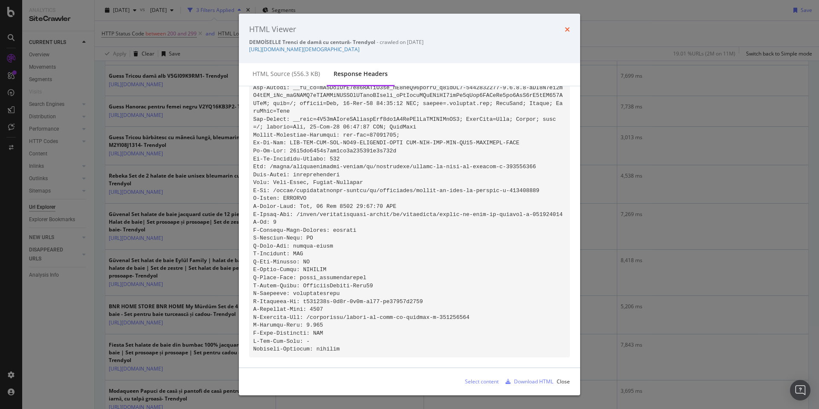
click at [569, 28] on icon "times" at bounding box center [567, 29] width 5 height 7
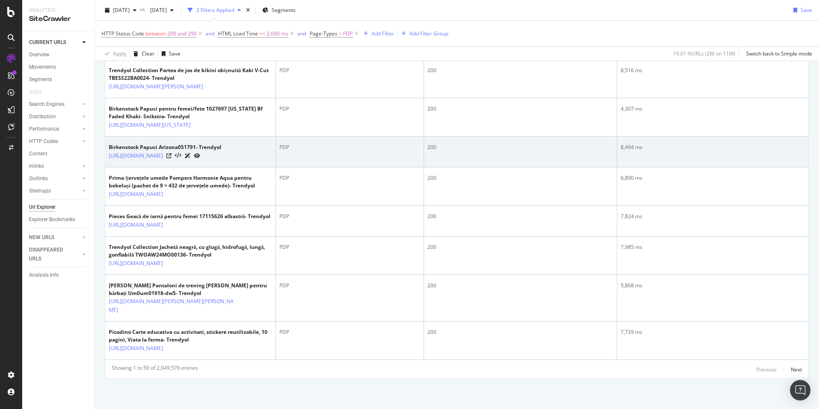
scroll to position [2490, 0]
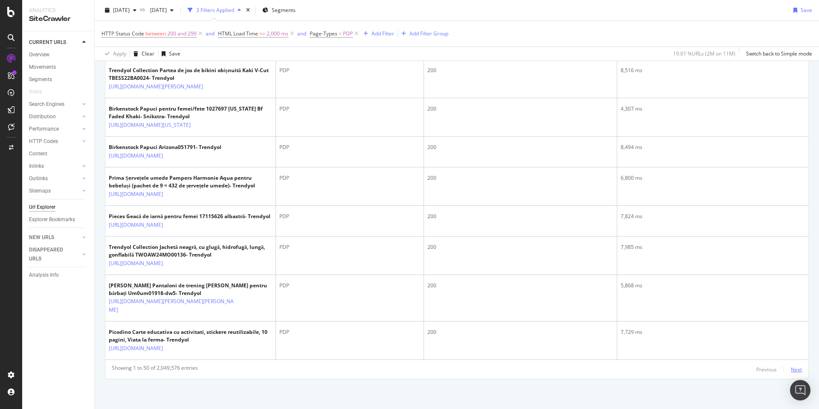
click at [792, 371] on div "Next" at bounding box center [796, 368] width 11 height 7
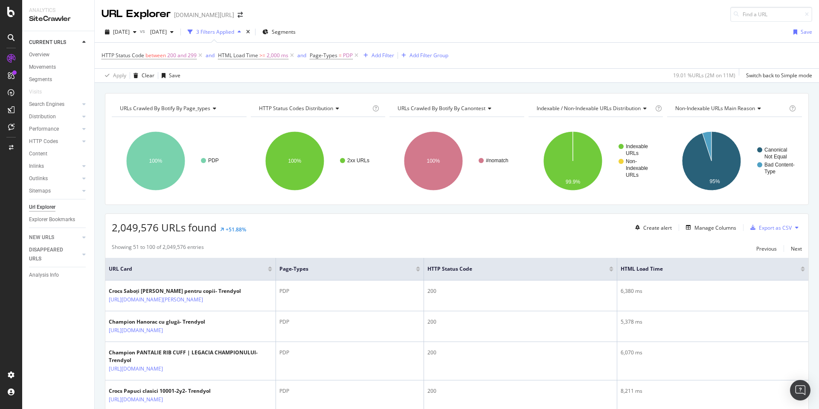
scroll to position [531, 0]
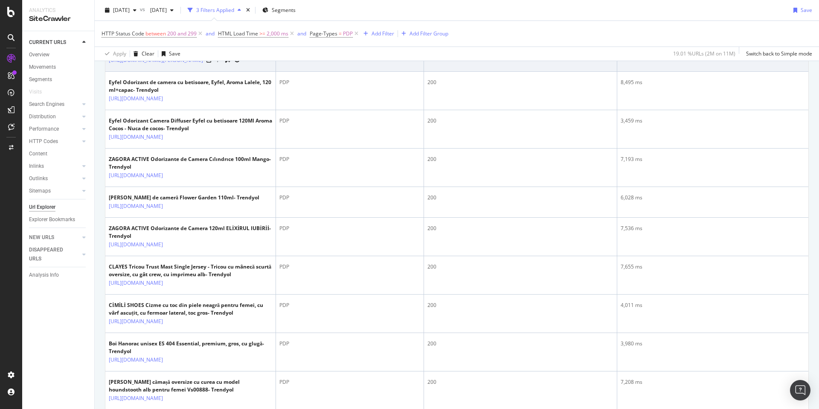
click at [221, 63] on icon at bounding box center [218, 60] width 6 height 6
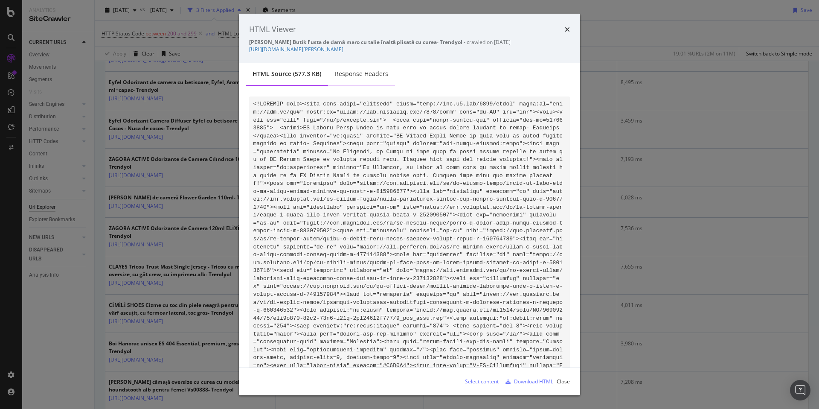
click at [358, 70] on div "Response Headers" at bounding box center [361, 74] width 53 height 9
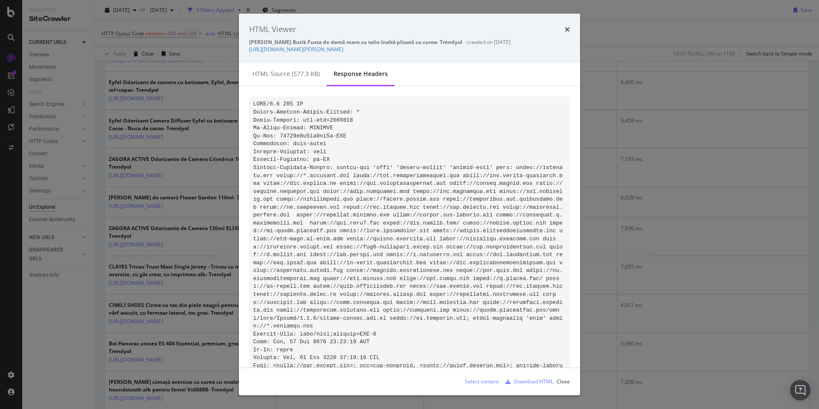
scroll to position [266, 0]
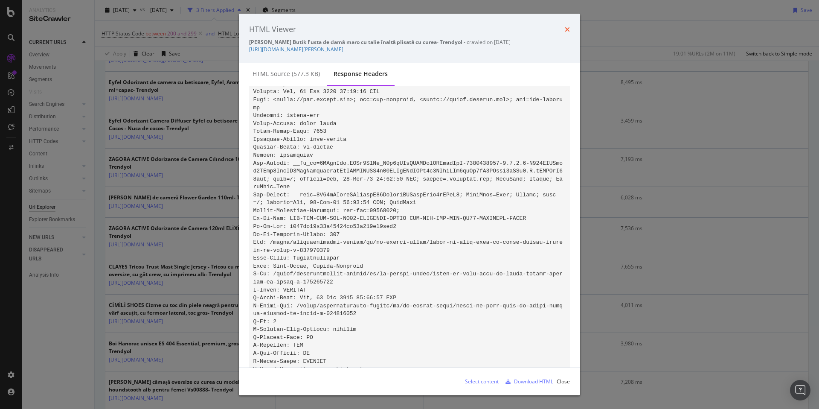
click at [568, 30] on icon "times" at bounding box center [567, 29] width 5 height 7
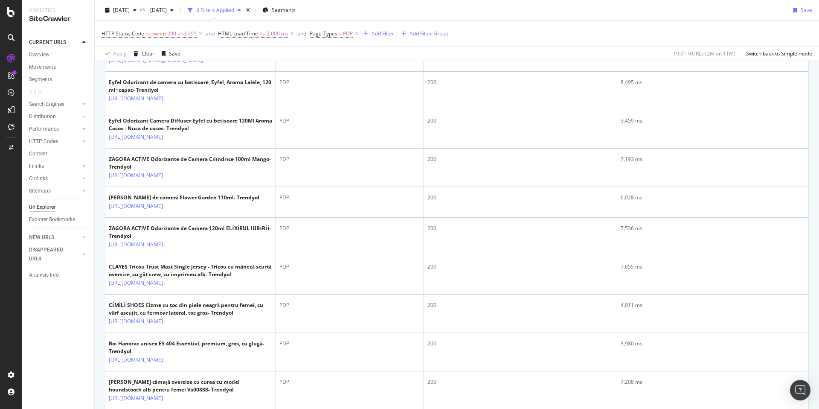
scroll to position [0, 0]
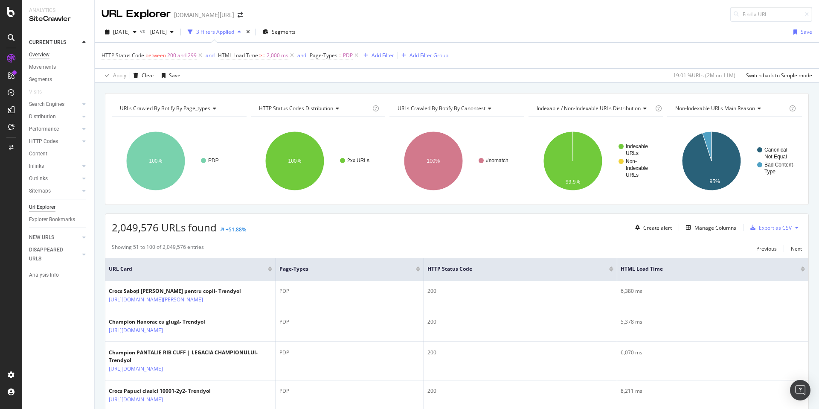
click at [36, 54] on div "Overview" at bounding box center [39, 54] width 20 height 9
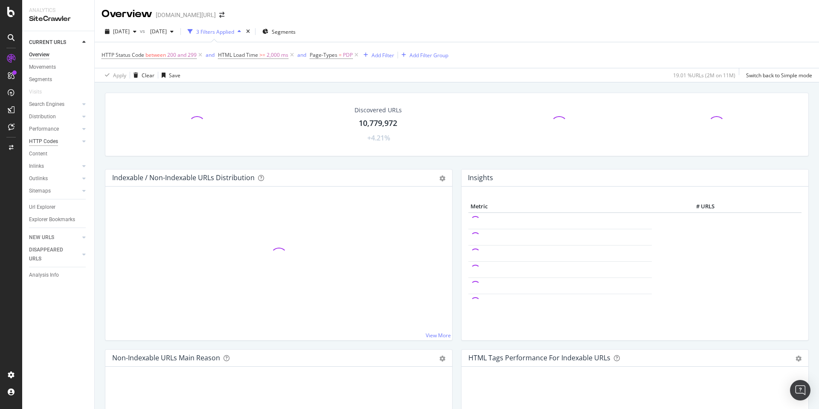
click at [49, 137] on div "HTTP Codes" at bounding box center [43, 141] width 29 height 9
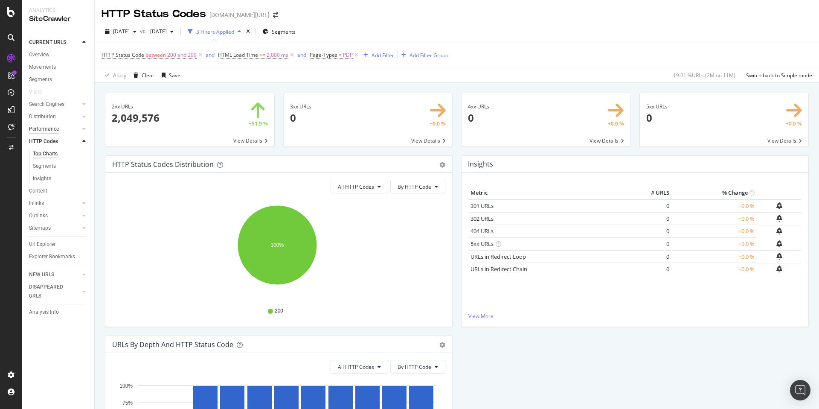
click at [43, 127] on div "Performance" at bounding box center [44, 129] width 30 height 9
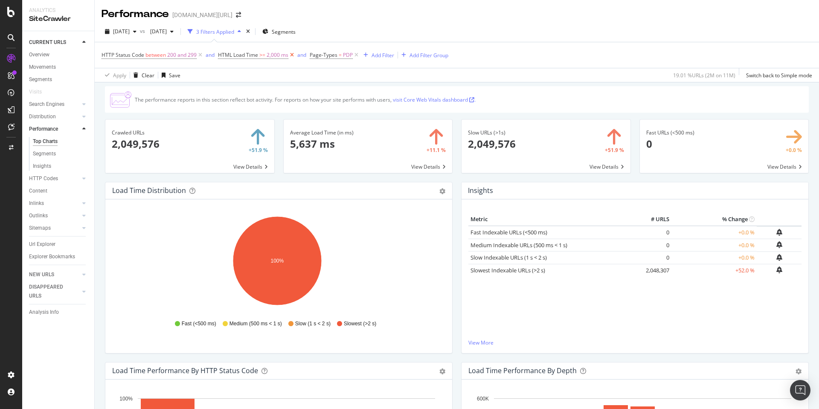
click at [291, 56] on icon at bounding box center [291, 55] width 7 height 9
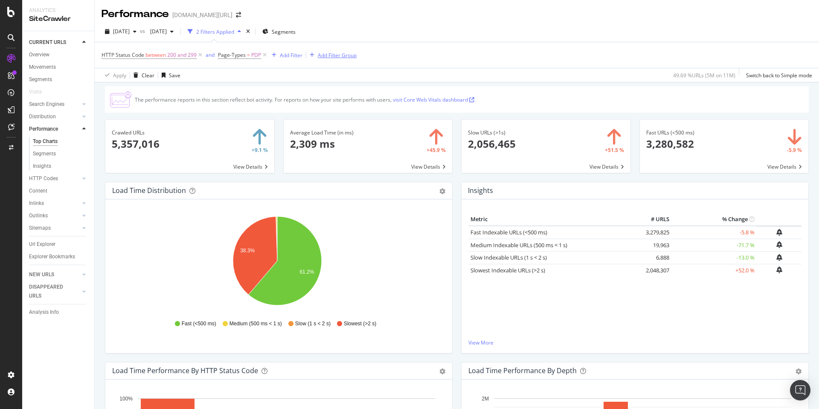
click at [197, 54] on icon at bounding box center [200, 55] width 7 height 9
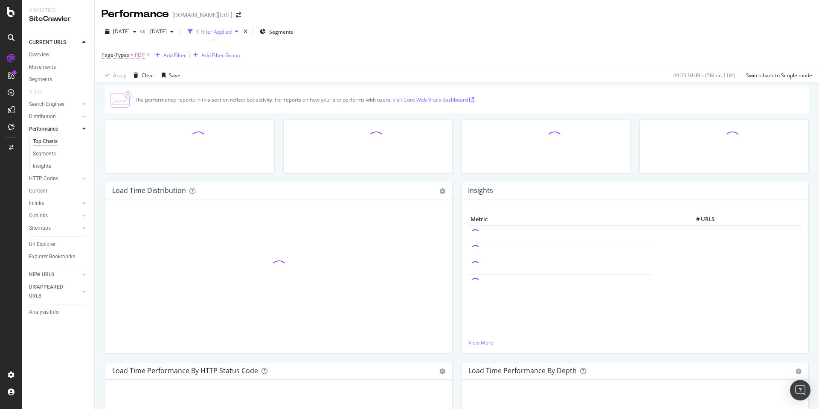
click at [126, 53] on span "Page-Types" at bounding box center [115, 54] width 28 height 7
click at [135, 102] on div "PDP" at bounding box center [155, 105] width 93 height 14
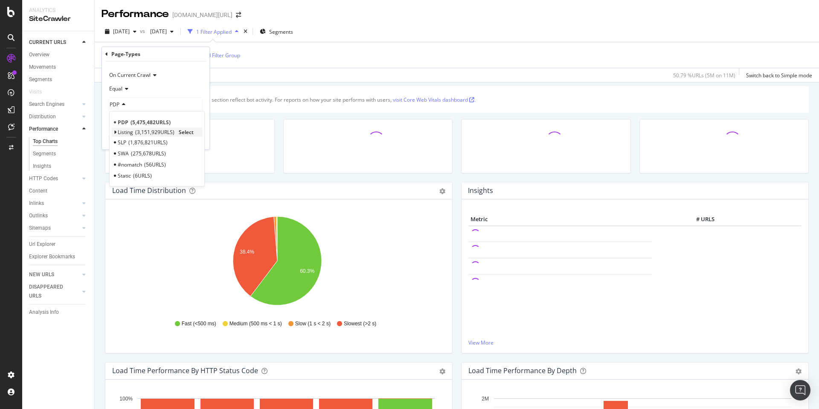
click at [146, 133] on span "3,151,929 URLS" at bounding box center [154, 131] width 39 height 7
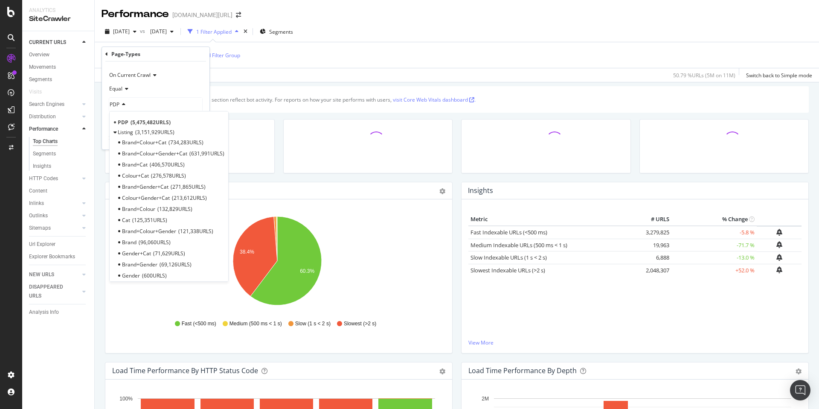
click at [182, 91] on div "Equal" at bounding box center [156, 89] width 94 height 14
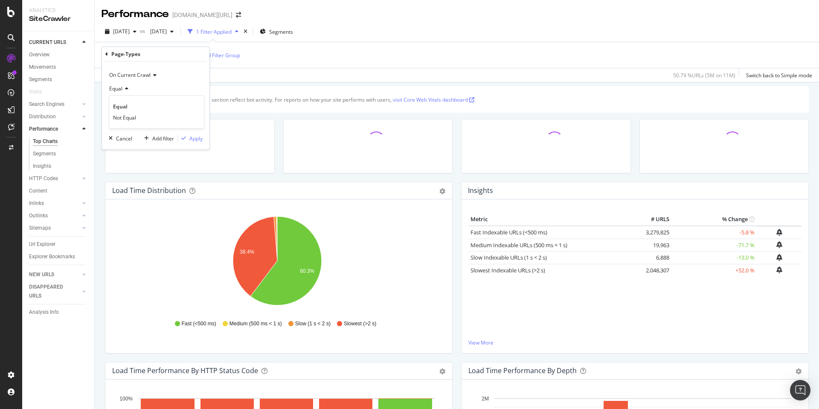
click at [169, 84] on div "Equal" at bounding box center [156, 89] width 94 height 14
click at [144, 105] on div "PDP" at bounding box center [155, 105] width 93 height 14
click at [128, 131] on span "Listing" at bounding box center [125, 131] width 15 height 7
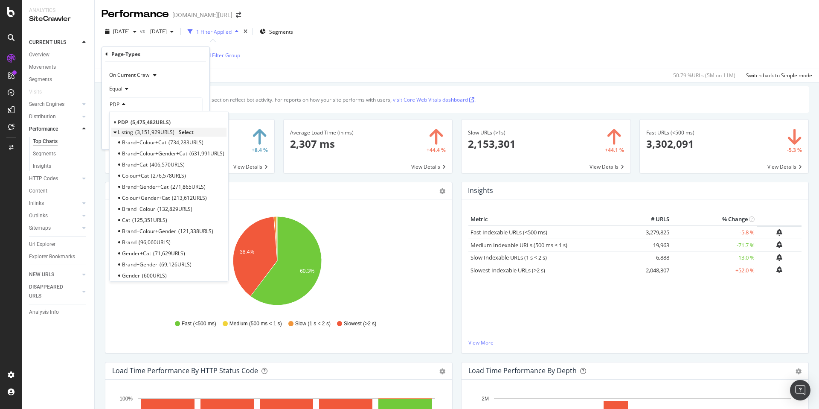
click at [116, 133] on icon at bounding box center [114, 132] width 3 height 5
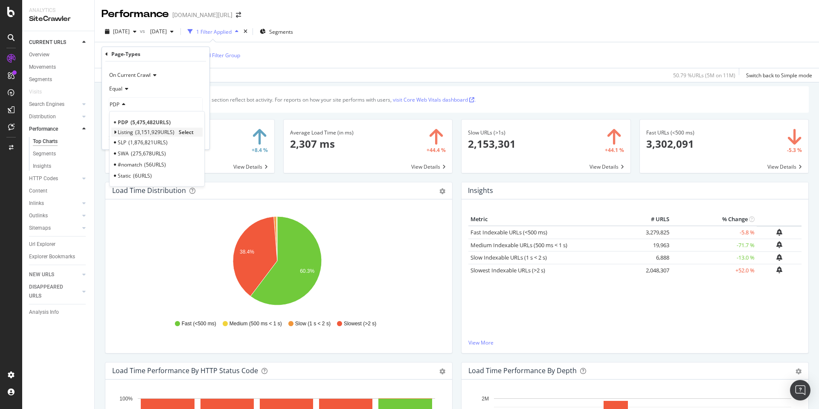
click at [188, 132] on span "Select" at bounding box center [186, 131] width 15 height 7
click at [189, 134] on button "Apply" at bounding box center [190, 138] width 25 height 9
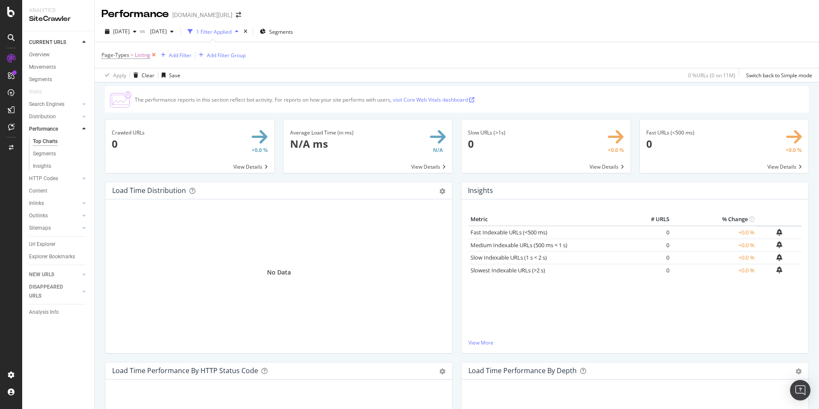
click at [154, 55] on icon at bounding box center [153, 55] width 7 height 9
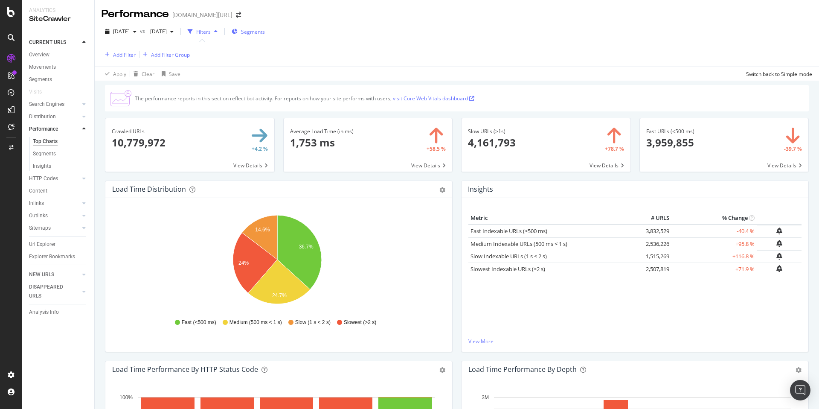
click at [265, 32] on div "Segments" at bounding box center [248, 31] width 33 height 7
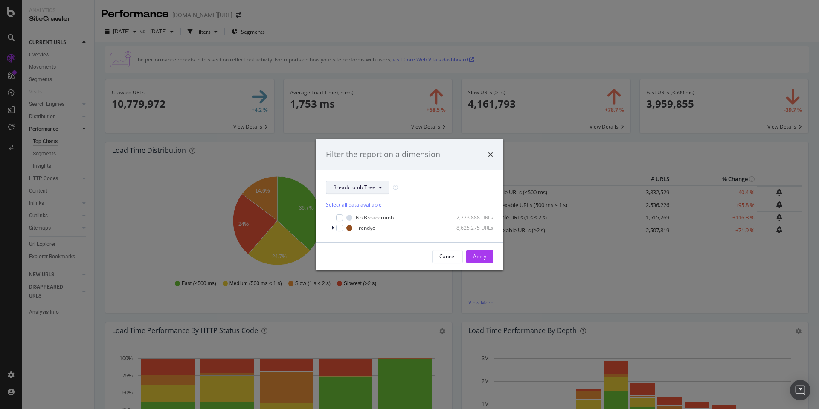
click at [339, 190] on span "Breadcrumb Tree" at bounding box center [354, 186] width 42 height 7
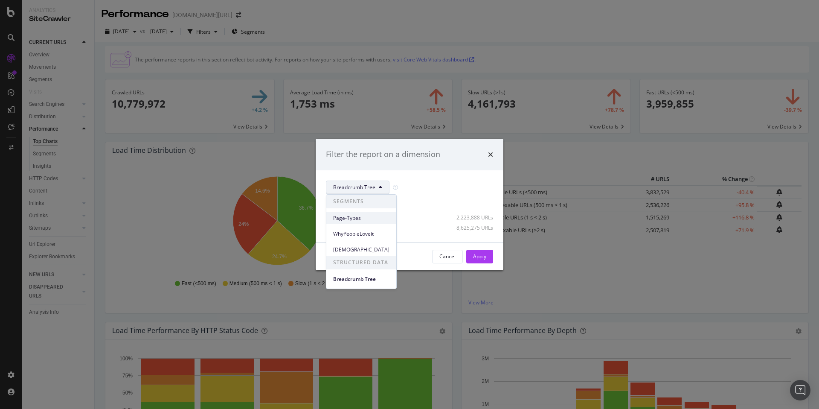
click at [355, 219] on span "Page-Types" at bounding box center [361, 218] width 56 height 8
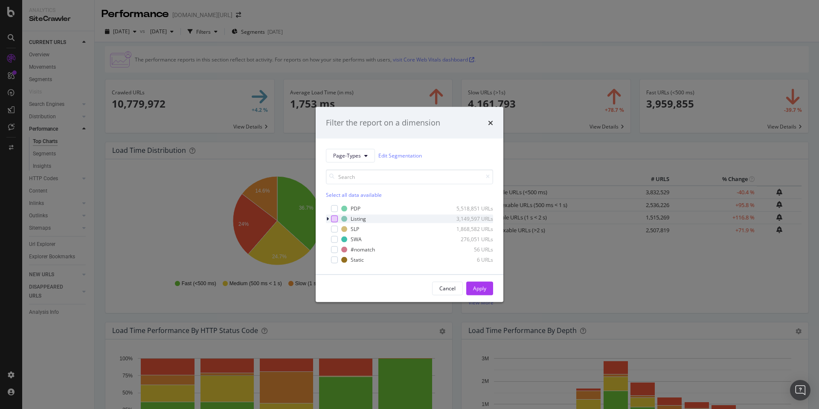
click at [335, 219] on div "modal" at bounding box center [334, 218] width 7 height 7
click at [475, 288] on div "Apply" at bounding box center [479, 287] width 13 height 7
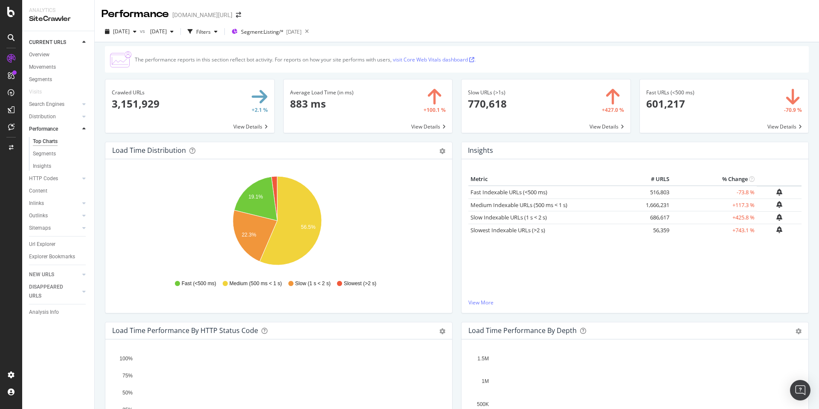
click at [284, 136] on div "Average Load Time (in ms) 883 ms +100.1 % View Details" at bounding box center [368, 110] width 178 height 63
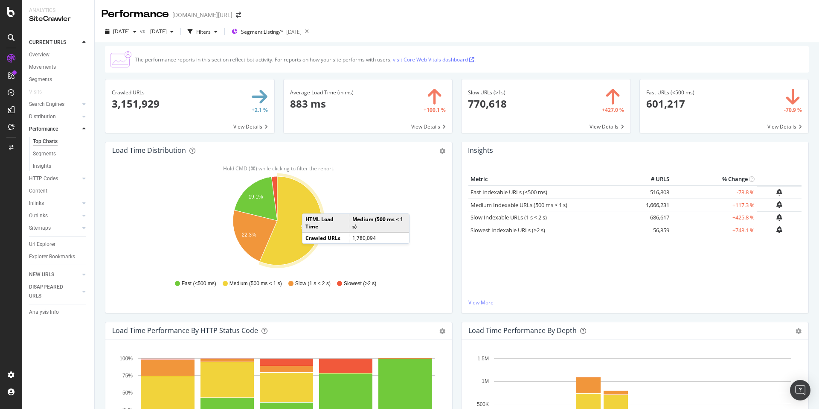
click at [310, 205] on icon "A chart." at bounding box center [291, 220] width 62 height 89
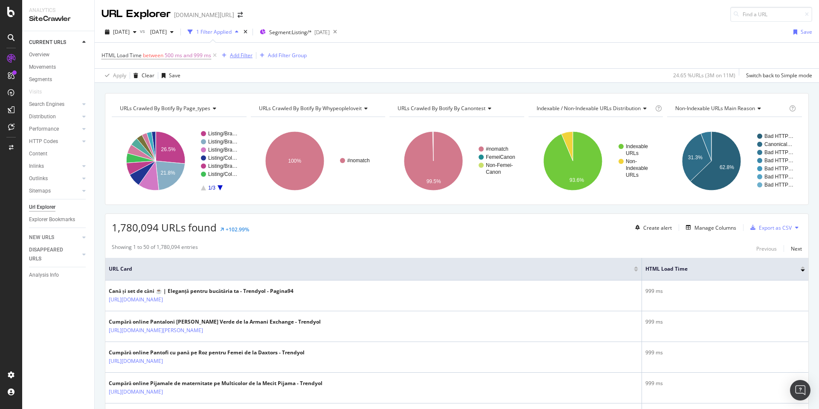
click at [233, 54] on div "Add Filter" at bounding box center [241, 55] width 23 height 7
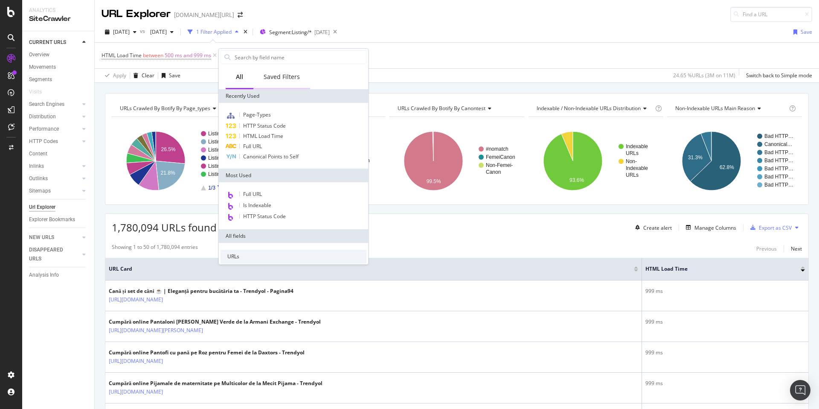
click at [277, 75] on div "Saved Filters" at bounding box center [282, 76] width 36 height 9
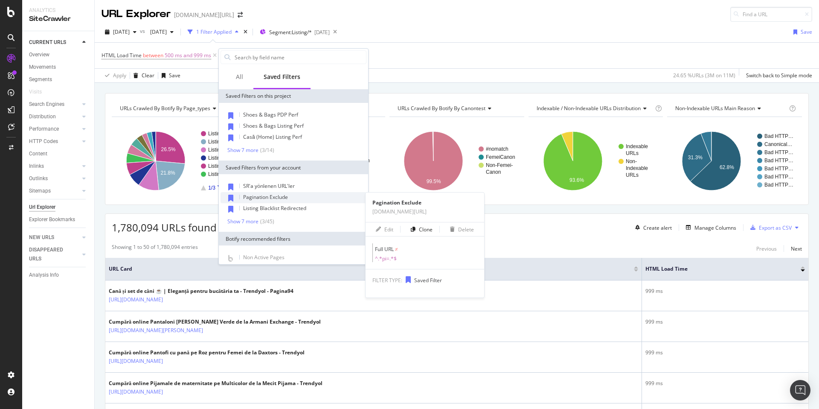
click at [280, 198] on span "Pagination Exclude" at bounding box center [265, 196] width 45 height 7
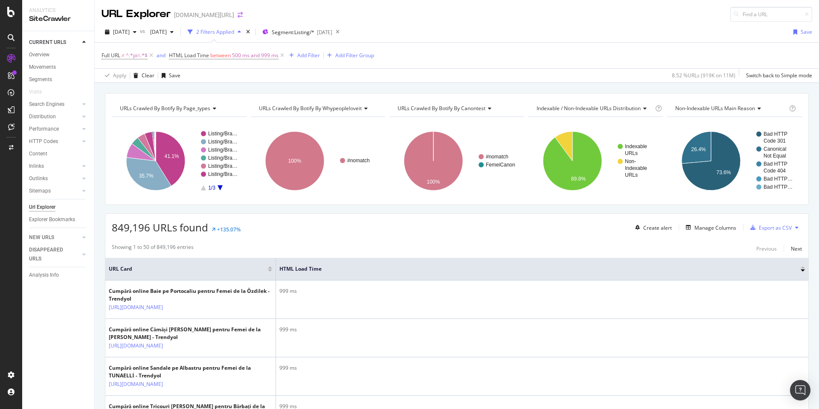
click at [234, 15] on span at bounding box center [240, 15] width 12 height 6
click at [238, 15] on icon "arrow-right-arrow-left" at bounding box center [240, 15] width 5 height 6
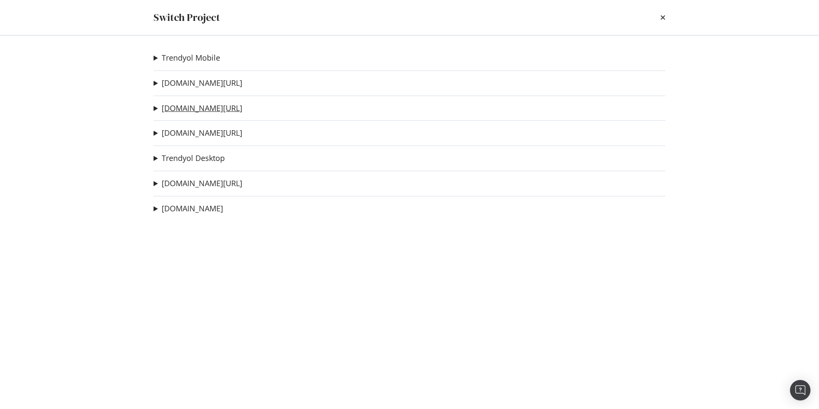
click at [200, 108] on link "[DOMAIN_NAME][URL]" at bounding box center [202, 108] width 81 height 9
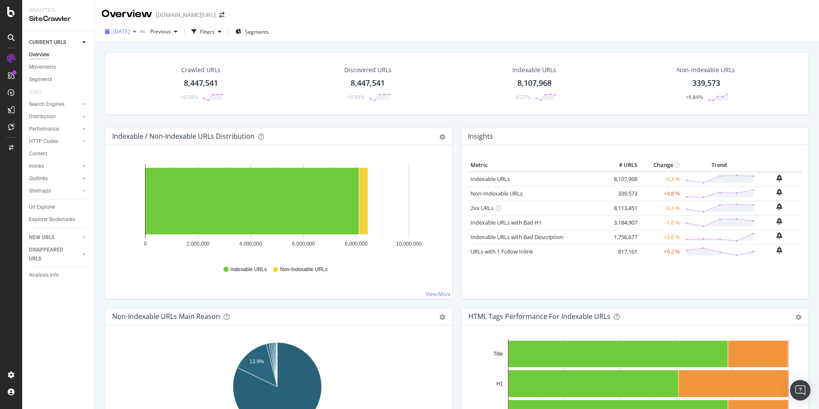
click at [119, 36] on div "[DATE]" at bounding box center [120, 31] width 38 height 13
click at [460, 30] on div "[DATE] vs Previous Filters Segments" at bounding box center [457, 33] width 724 height 17
click at [123, 35] on span "[DATE]" at bounding box center [121, 31] width 17 height 7
click at [332, 41] on div "[DATE] vs Previous Filters Segments" at bounding box center [457, 33] width 724 height 17
click at [50, 126] on div "Performance" at bounding box center [44, 129] width 30 height 9
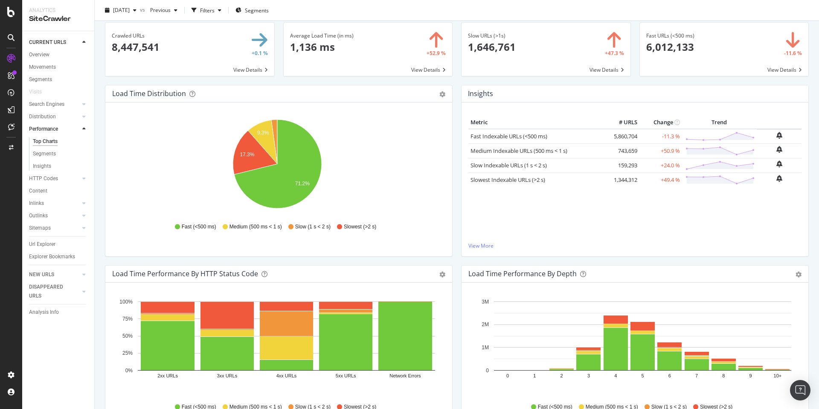
scroll to position [77, 0]
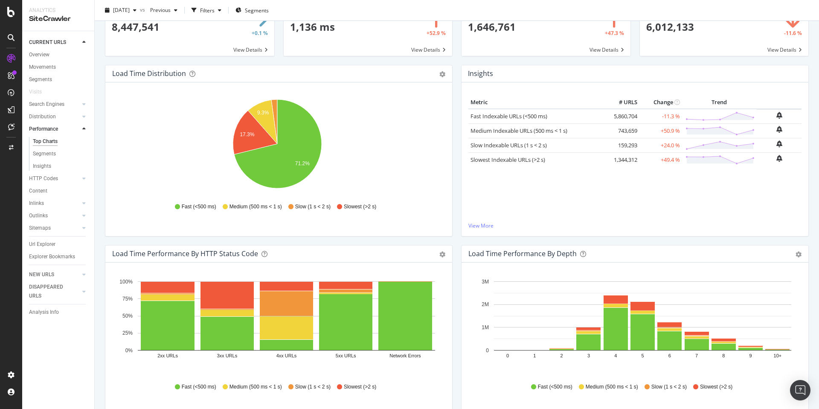
click at [288, 248] on div "Load Time Performance by HTTP Status Code Bar (by Value) Bar (by Percentage) Ta…" at bounding box center [278, 253] width 347 height 17
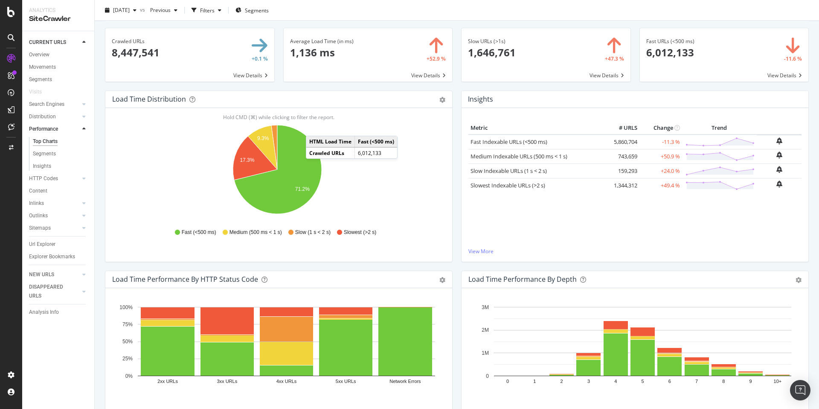
scroll to position [0, 0]
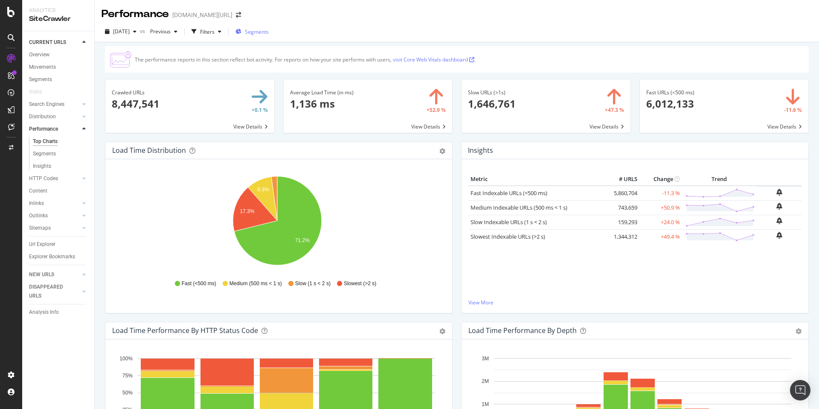
click at [250, 35] on div "Segments" at bounding box center [251, 31] width 33 height 13
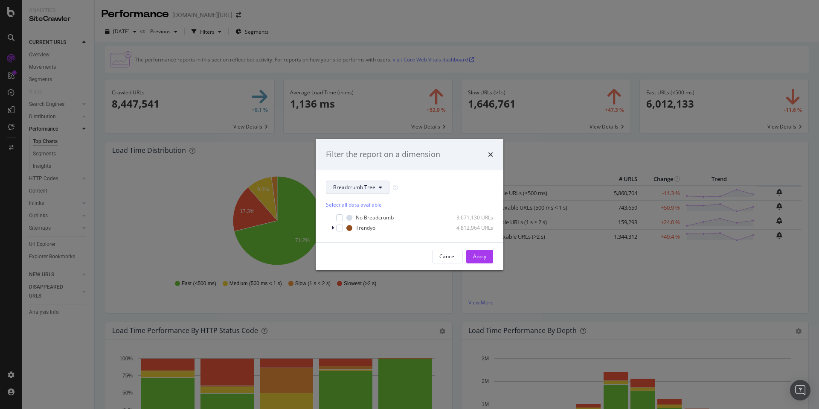
click at [350, 183] on span "Breadcrumb Tree" at bounding box center [354, 186] width 42 height 7
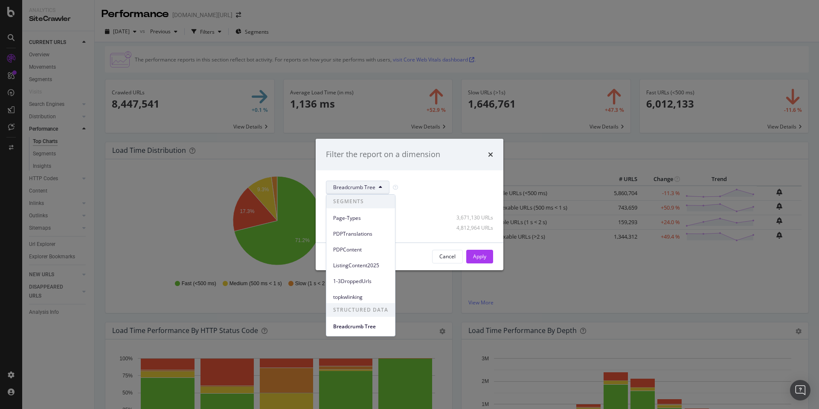
click at [335, 32] on div "Filter the report on a dimension Breadcrumb Tree Select all data available No B…" at bounding box center [409, 204] width 819 height 409
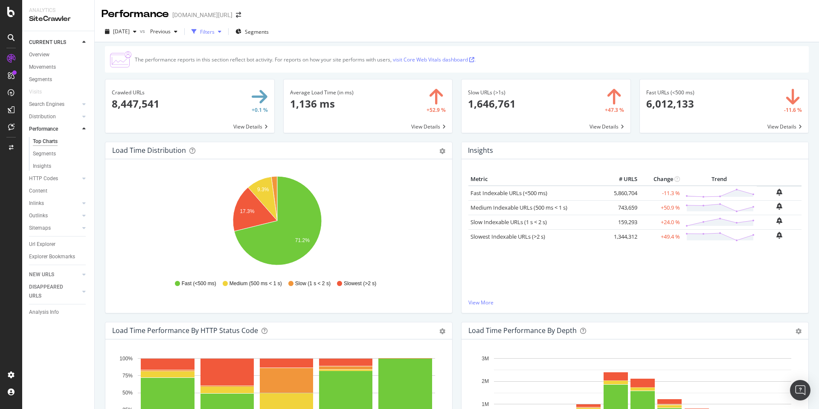
click at [221, 33] on icon "button" at bounding box center [219, 31] width 3 height 5
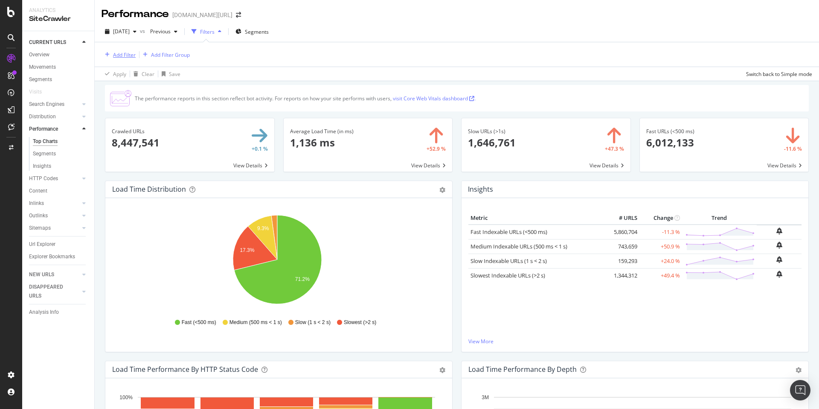
click at [116, 51] on div "Add Filter" at bounding box center [124, 54] width 23 height 7
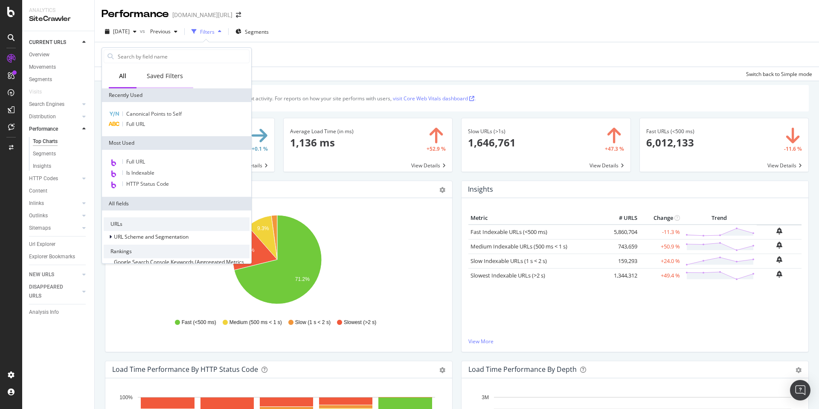
click at [163, 75] on div "Saved Filters" at bounding box center [165, 76] width 36 height 9
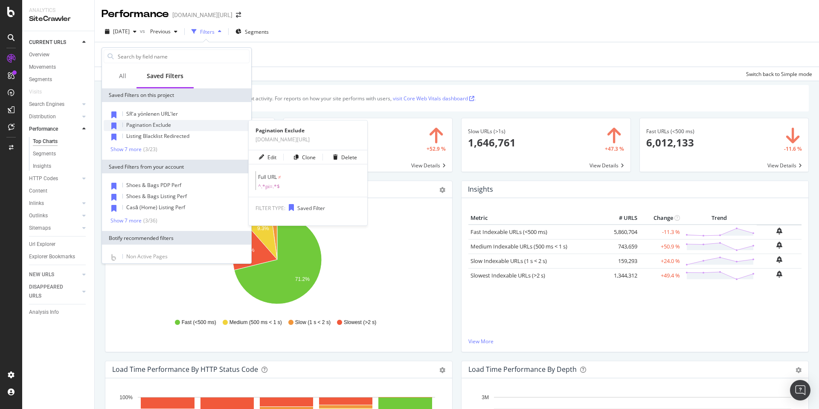
click at [161, 128] on span "Pagination Exclude" at bounding box center [148, 124] width 45 height 7
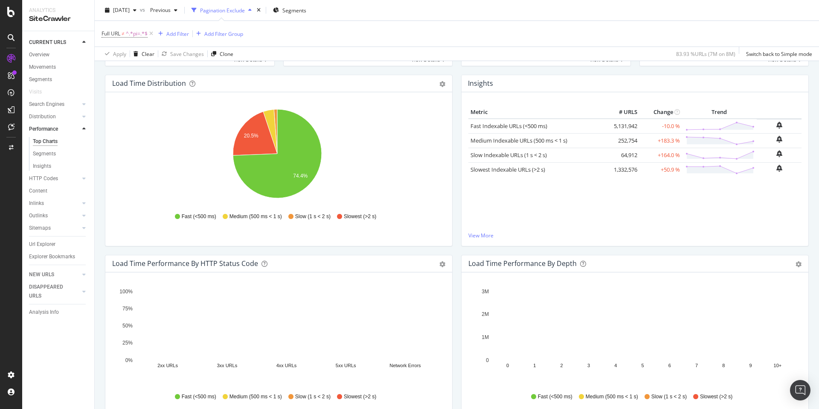
scroll to position [106, 0]
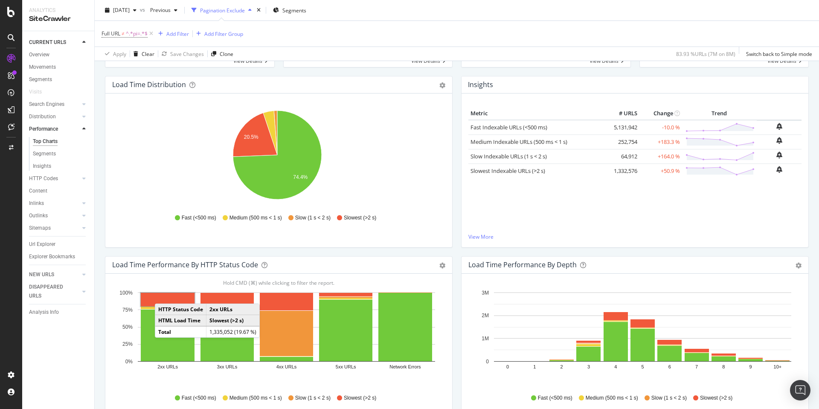
click at [163, 295] on rect "A chart." at bounding box center [168, 299] width 54 height 13
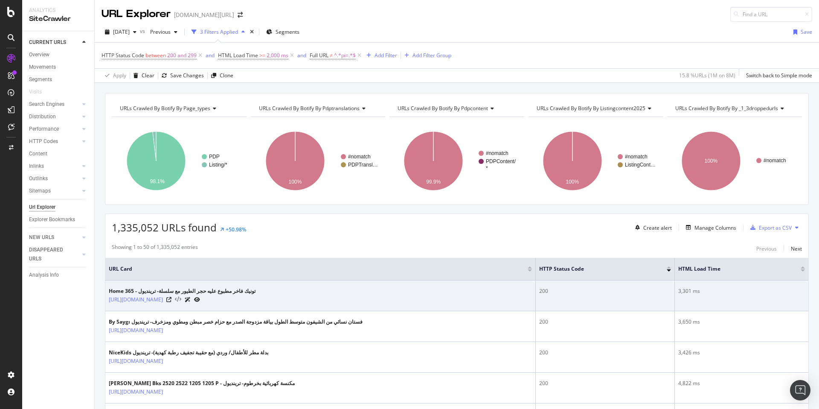
click at [181, 299] on icon at bounding box center [178, 299] width 6 height 6
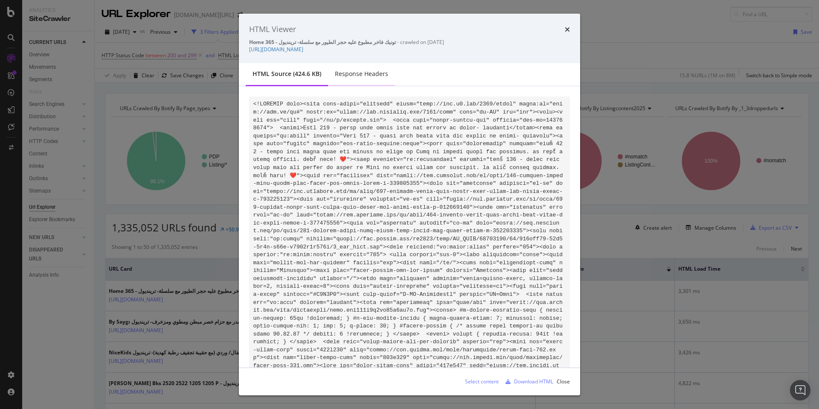
click at [350, 73] on div "Response Headers" at bounding box center [361, 74] width 53 height 9
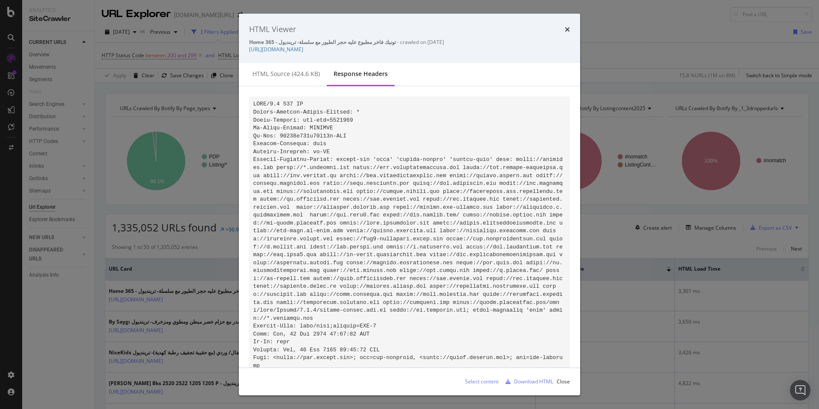
scroll to position [373, 0]
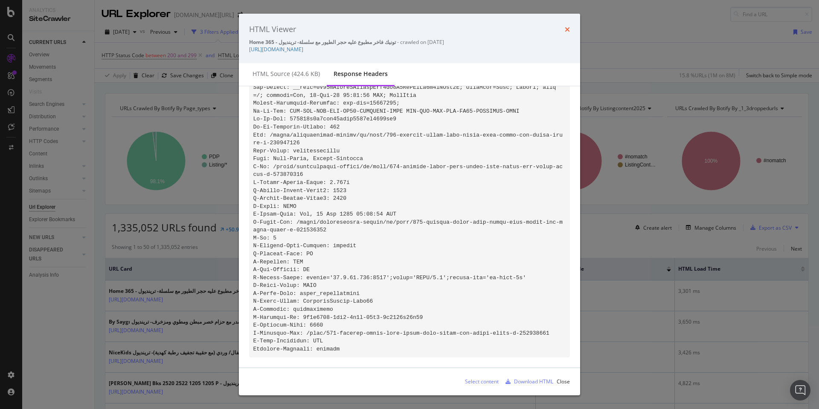
click at [566, 27] on icon "times" at bounding box center [567, 29] width 5 height 7
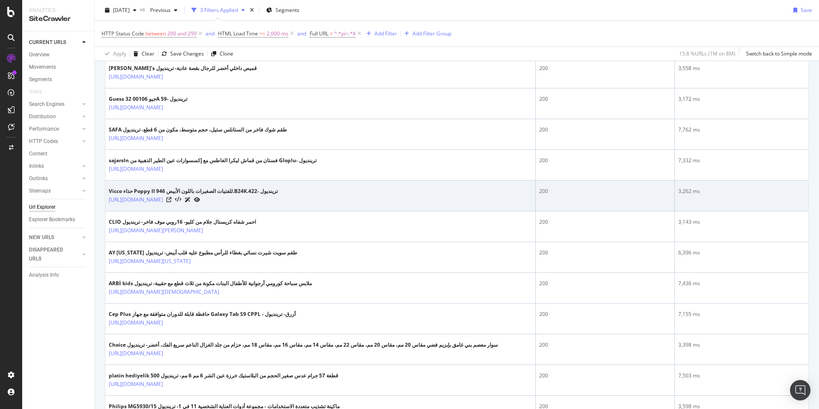
scroll to position [698, 0]
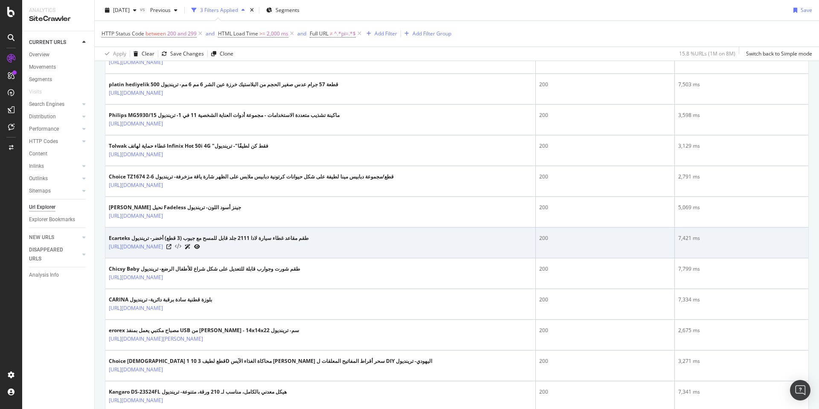
click at [181, 249] on icon at bounding box center [178, 246] width 6 height 6
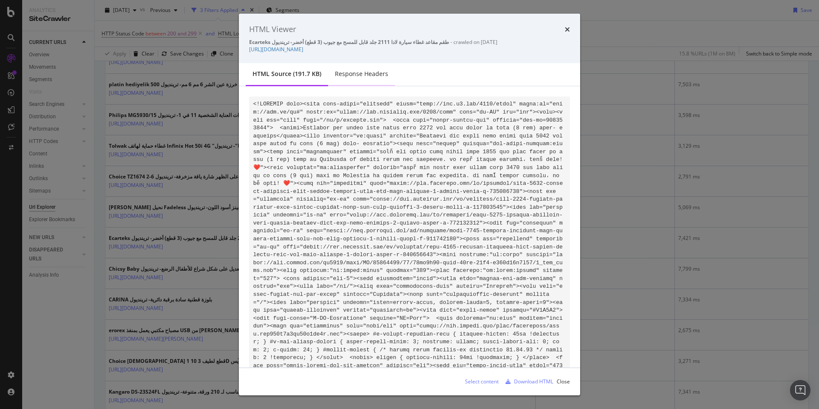
click at [363, 78] on div "Response Headers" at bounding box center [361, 74] width 53 height 9
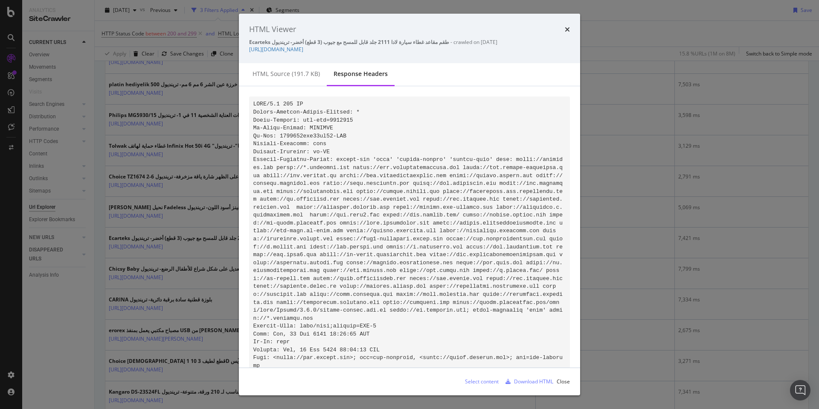
scroll to position [404, 0]
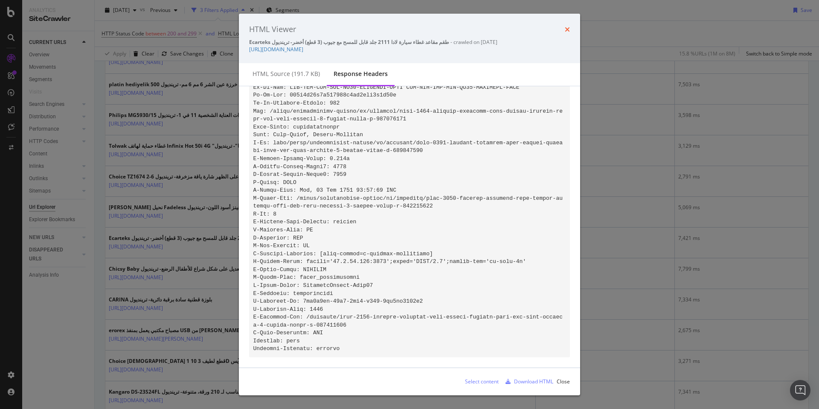
click at [568, 28] on icon "times" at bounding box center [567, 29] width 5 height 7
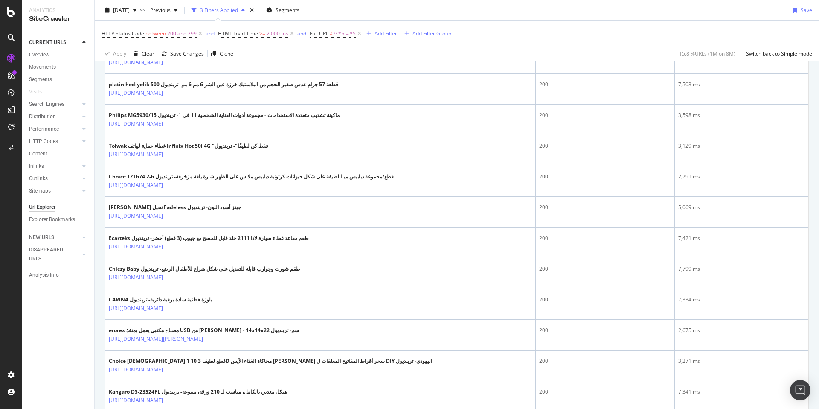
scroll to position [698, 0]
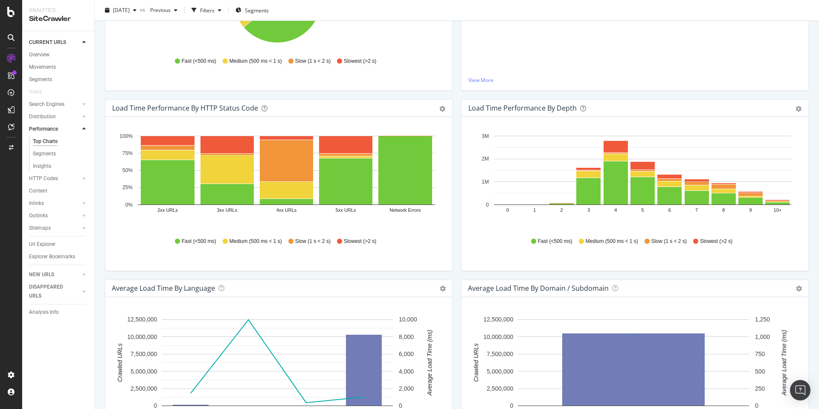
scroll to position [233, 0]
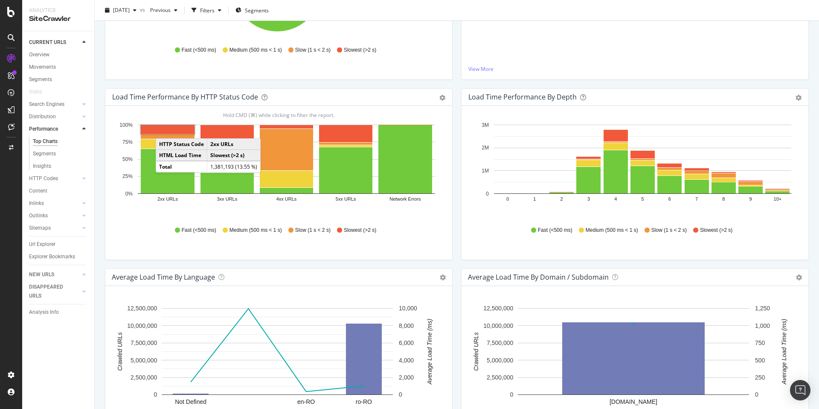
click at [164, 130] on rect "A chart." at bounding box center [168, 129] width 54 height 9
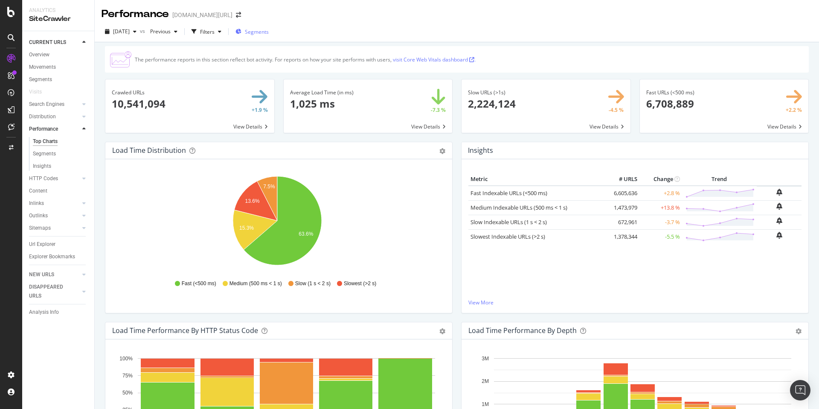
click at [269, 32] on span "Segments" at bounding box center [257, 31] width 24 height 7
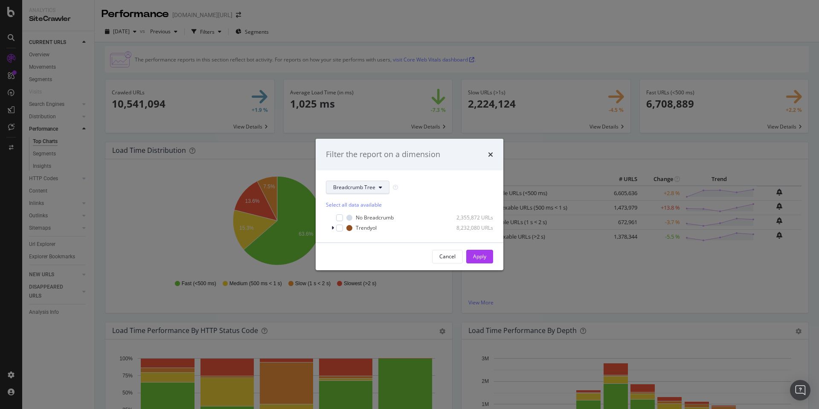
click at [347, 185] on span "Breadcrumb Tree" at bounding box center [354, 186] width 42 height 7
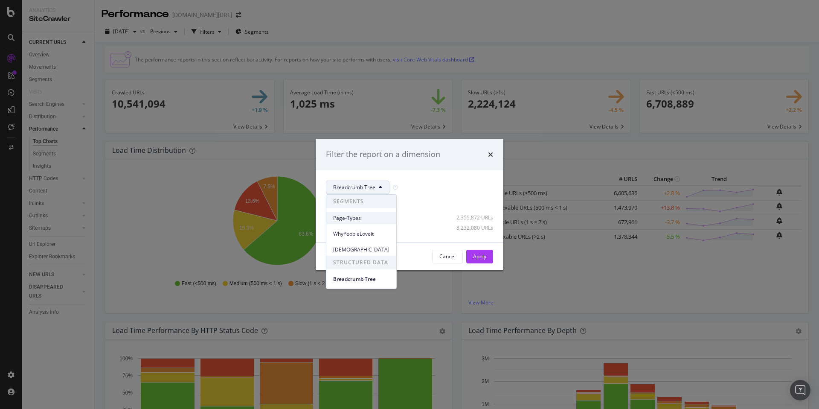
click at [357, 217] on span "Page-Types" at bounding box center [361, 218] width 56 height 8
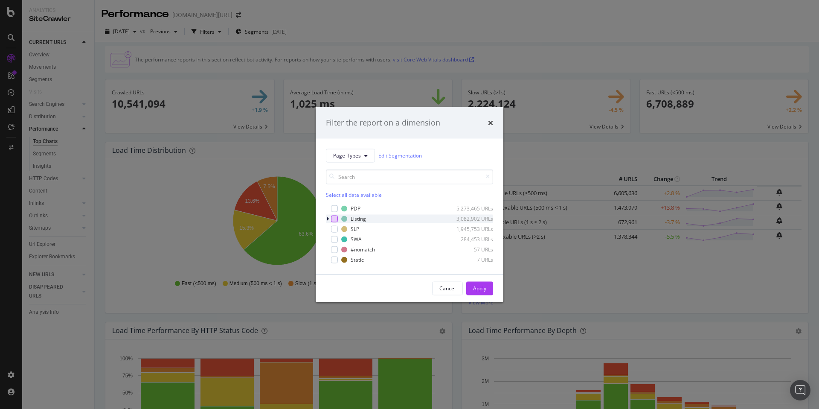
click at [336, 218] on div "modal" at bounding box center [334, 218] width 7 height 7
click at [484, 286] on div "Apply" at bounding box center [479, 287] width 13 height 7
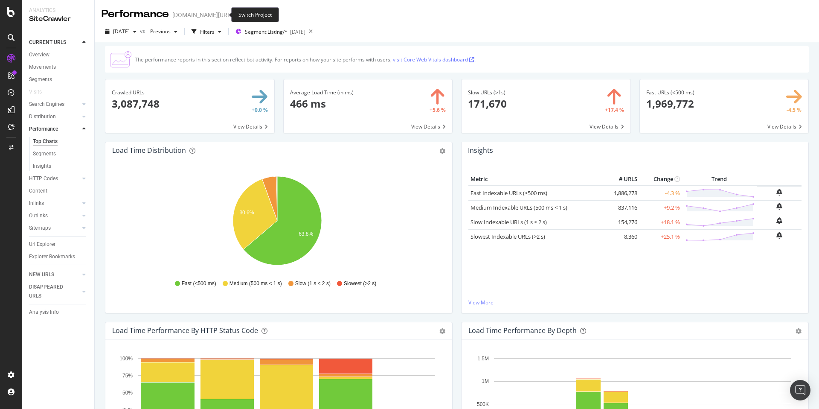
click at [236, 16] on icon "arrow-right-arrow-left" at bounding box center [238, 15] width 5 height 6
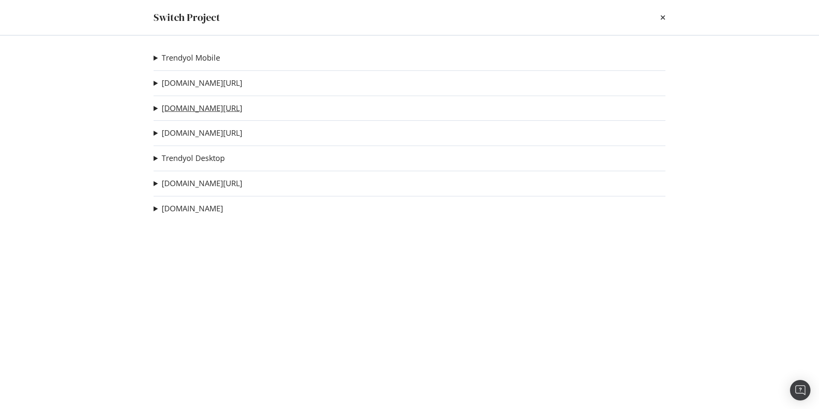
click at [206, 109] on link "[DOMAIN_NAME][URL]" at bounding box center [202, 108] width 81 height 9
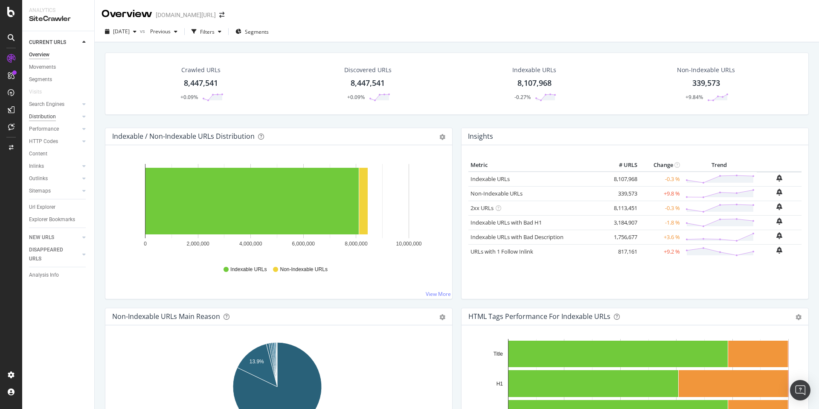
click at [41, 116] on div "Distribution" at bounding box center [42, 116] width 27 height 9
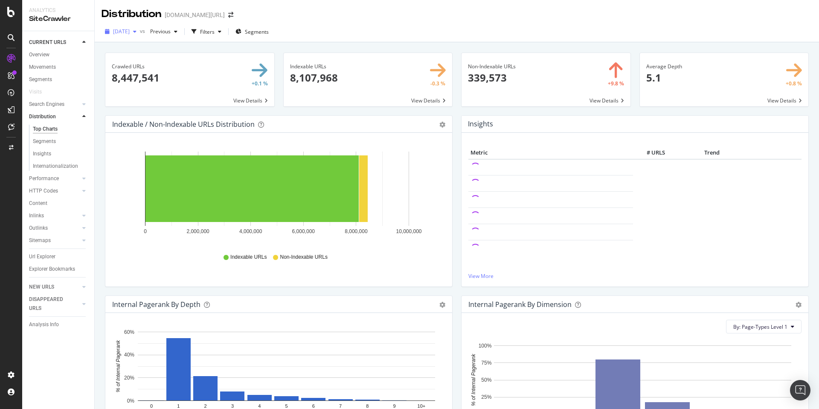
click at [130, 36] on div "[DATE]" at bounding box center [120, 31] width 38 height 13
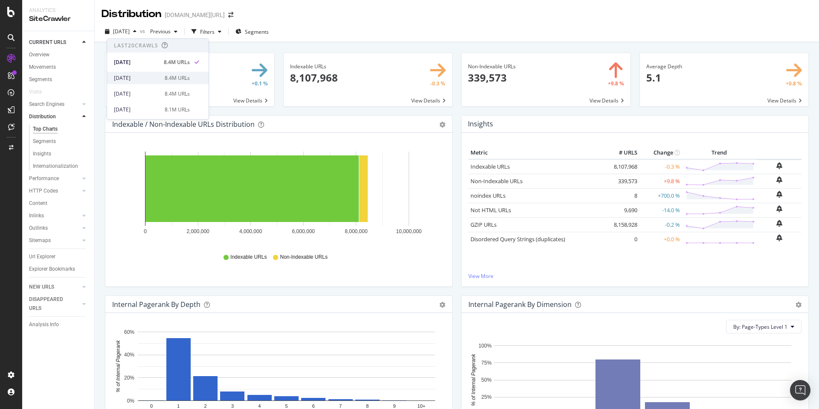
click at [159, 82] on div "2025 Sep. 26th 8.4M URLs" at bounding box center [157, 78] width 101 height 12
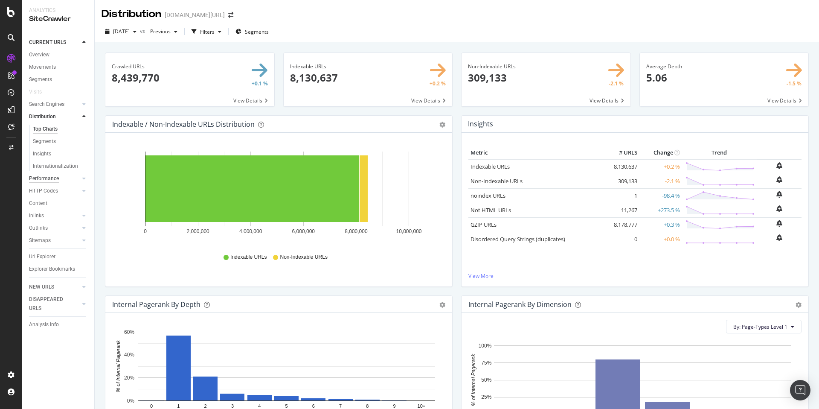
click at [58, 180] on div "Performance" at bounding box center [44, 178] width 30 height 9
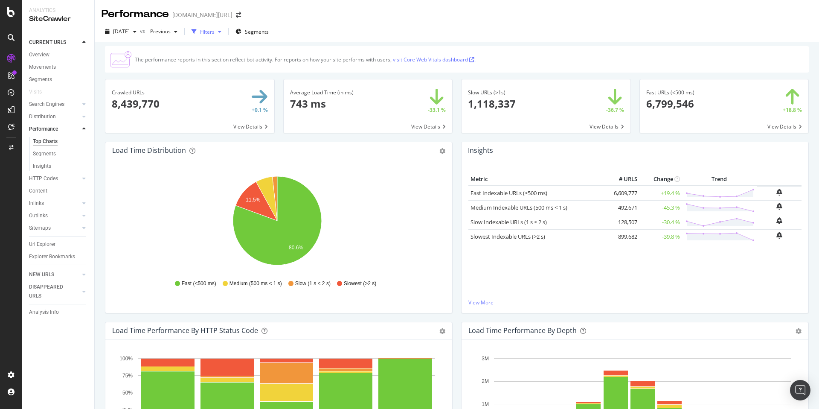
click at [214, 34] on div "Filters" at bounding box center [207, 31] width 14 height 7
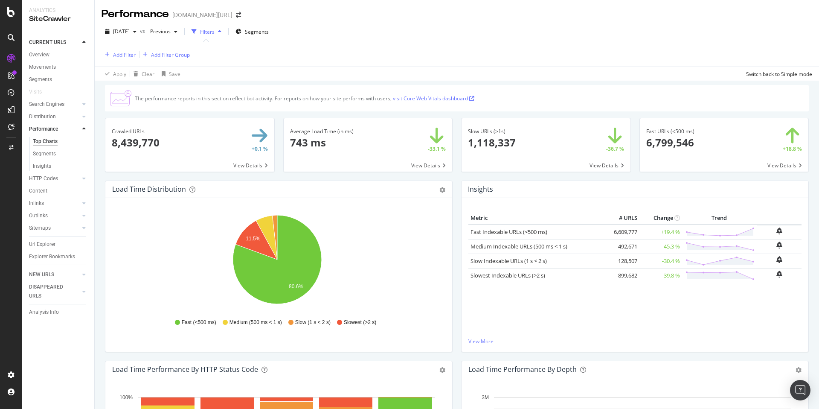
click at [214, 34] on div "Filters" at bounding box center [207, 31] width 14 height 7
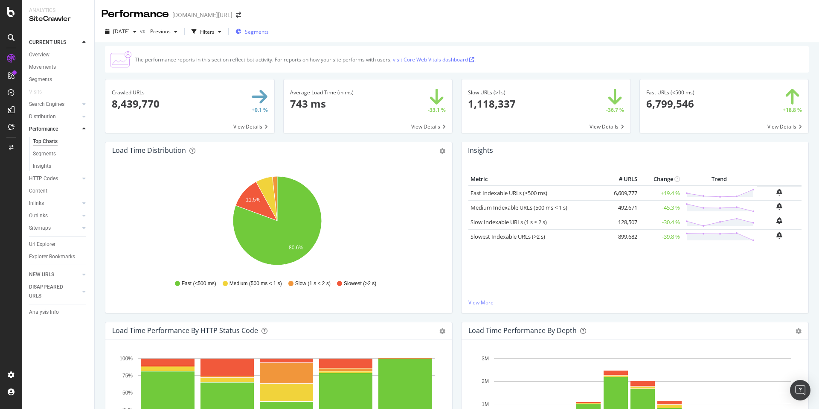
click at [269, 33] on span "Segments" at bounding box center [257, 31] width 24 height 7
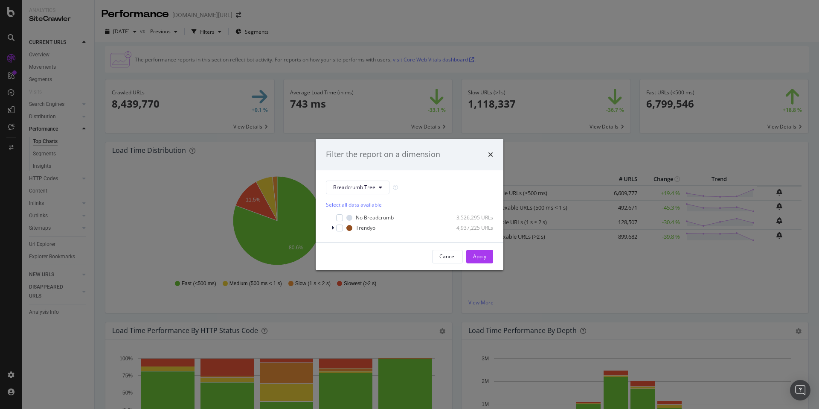
click at [257, 12] on div "Filter the report on a dimension Breadcrumb Tree Select all data available No B…" at bounding box center [409, 204] width 819 height 409
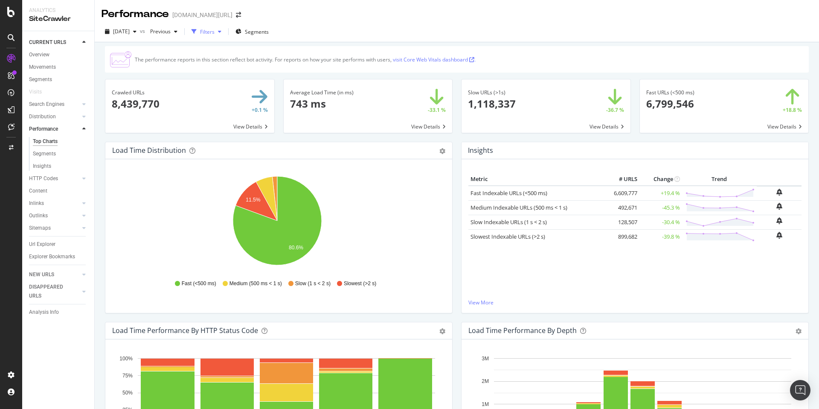
click at [214, 29] on div "Filters" at bounding box center [207, 31] width 14 height 7
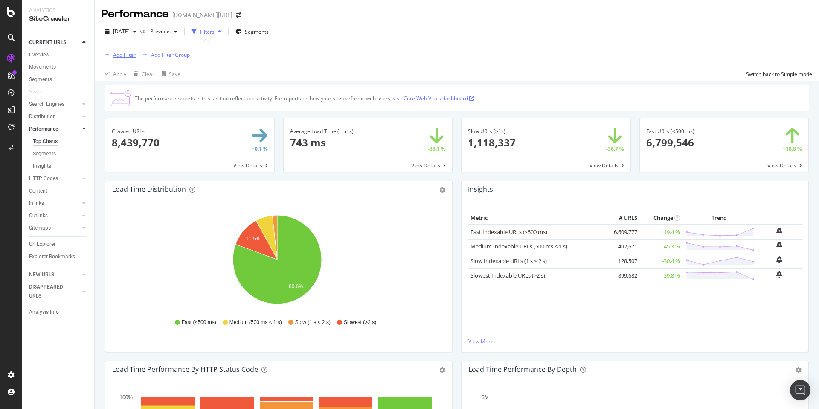
click at [118, 53] on div "Add Filter" at bounding box center [124, 54] width 23 height 7
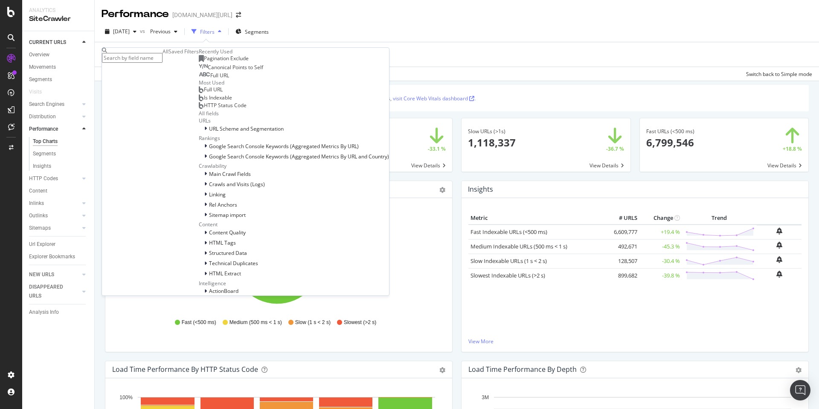
click at [170, 55] on div "Saved Filters" at bounding box center [183, 51] width 30 height 7
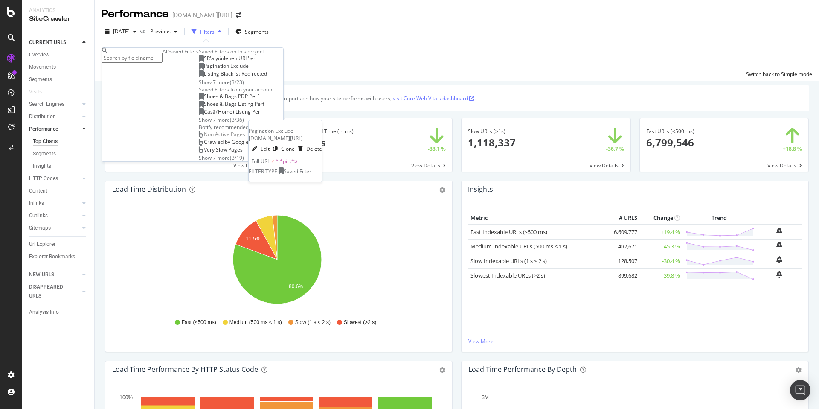
click at [204, 70] on span "Pagination Exclude" at bounding box center [226, 65] width 45 height 7
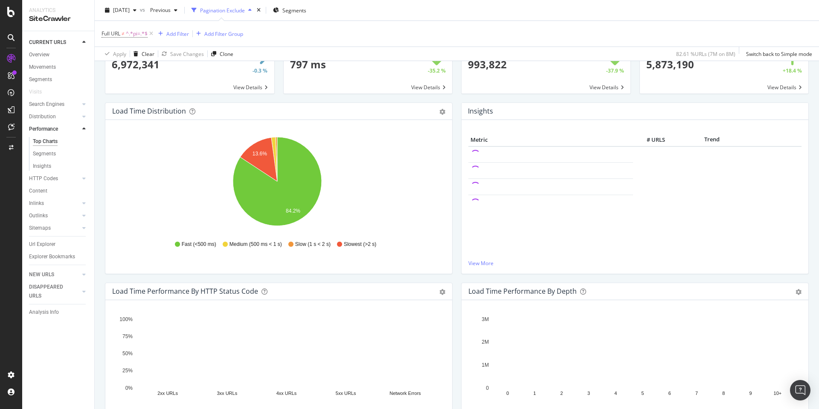
scroll to position [81, 0]
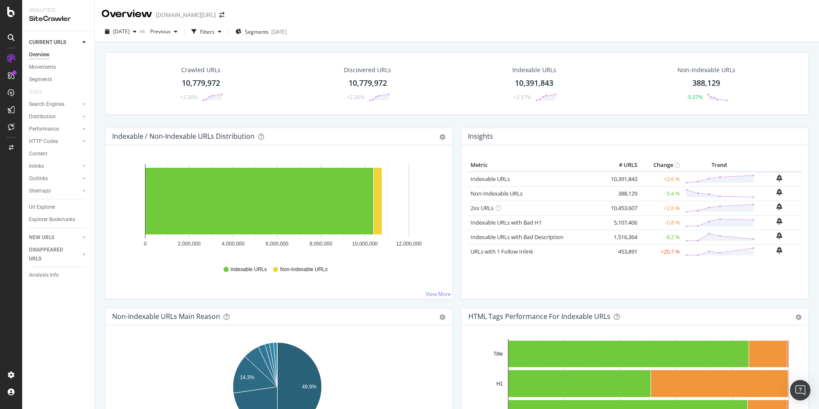
click at [43, 20] on div "SiteCrawler" at bounding box center [58, 19] width 58 height 10
click at [130, 16] on div "Overview" at bounding box center [126, 14] width 51 height 14
click at [38, 81] on div "Overview" at bounding box center [44, 79] width 24 height 9
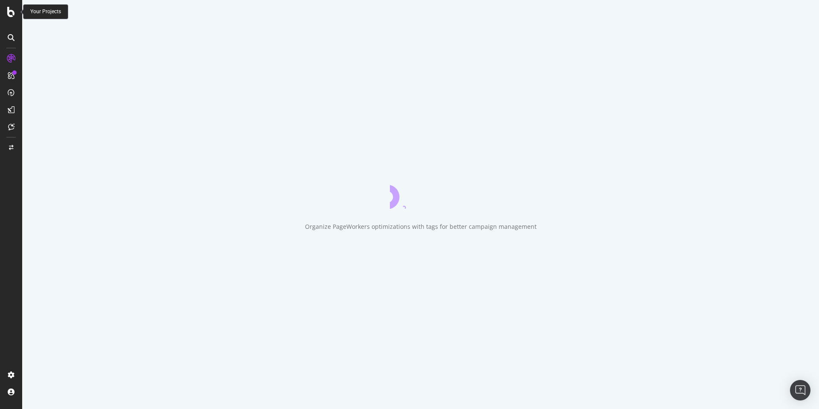
click at [7, 7] on div at bounding box center [11, 12] width 20 height 10
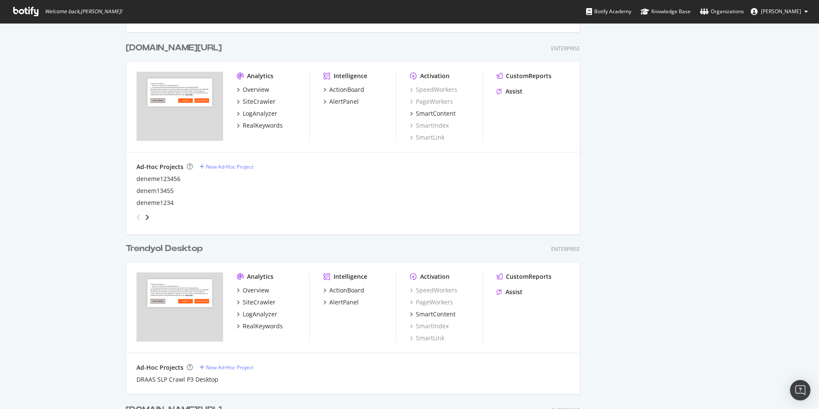
scroll to position [569, 0]
